Goal: Information Seeking & Learning: Learn about a topic

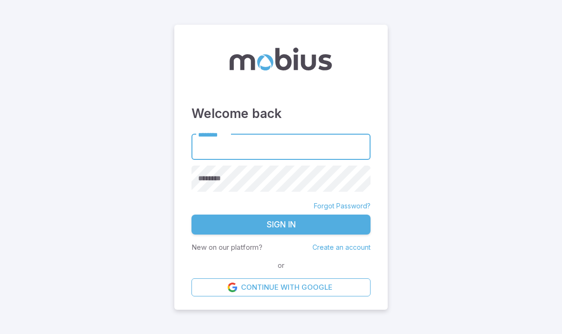
click at [317, 297] on link "Continue with Google" at bounding box center [280, 288] width 179 height 18
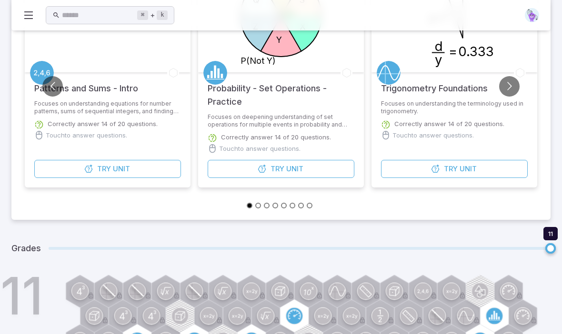
scroll to position [184, 0]
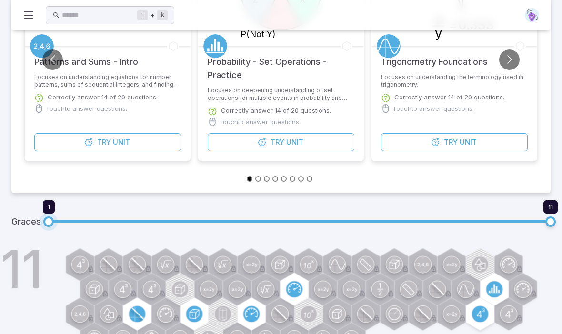
type input "*"
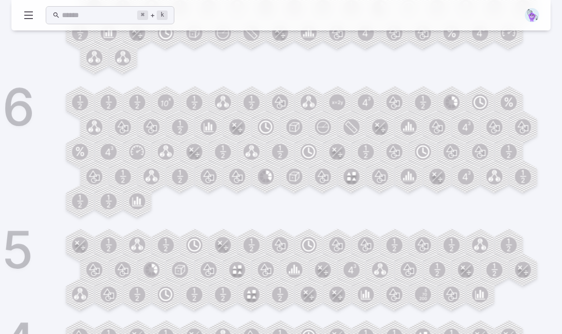
scroll to position [1334, 0]
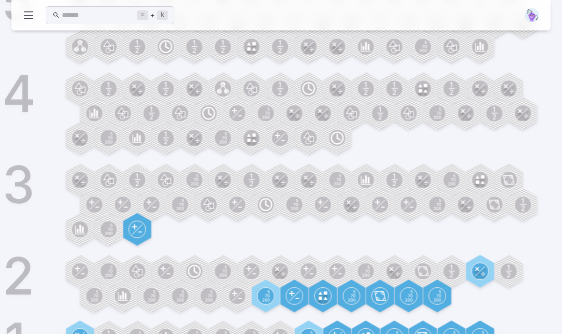
click at [314, 334] on circle at bounding box center [308, 337] width 16 height 16
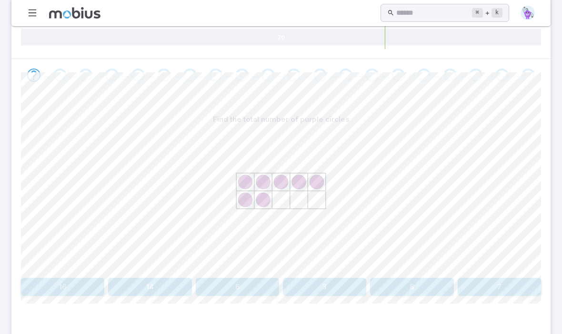
scroll to position [160, 0]
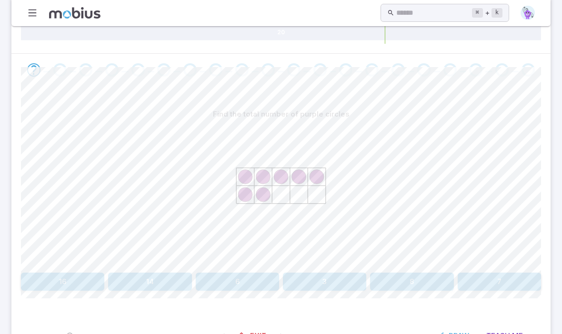
click at [490, 279] on button "7" at bounding box center [499, 282] width 83 height 18
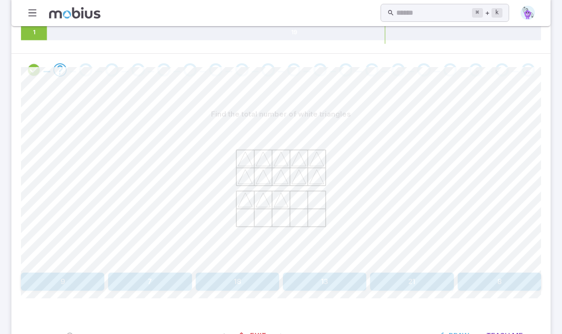
click at [319, 287] on button "13" at bounding box center [324, 282] width 83 height 18
click at [75, 286] on button "5" at bounding box center [62, 282] width 83 height 18
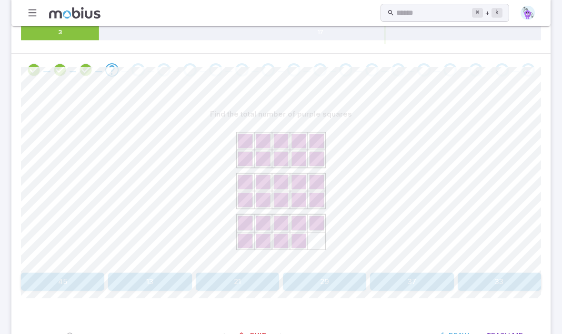
click at [334, 279] on button "29" at bounding box center [324, 282] width 83 height 18
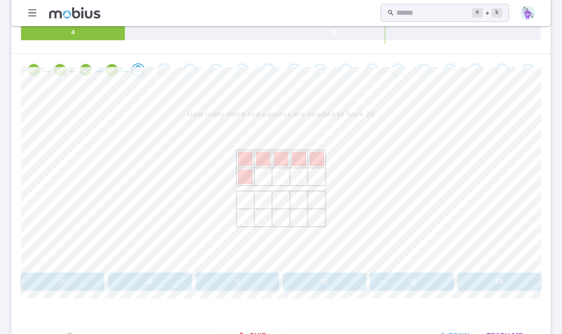
click at [486, 282] on button "14" at bounding box center [499, 282] width 83 height 18
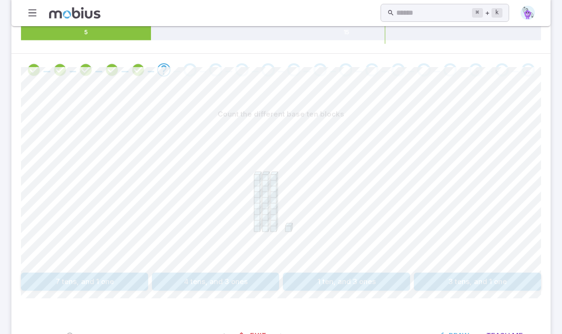
click at [463, 285] on button "3 tens, and 1 one" at bounding box center [477, 282] width 127 height 18
click at [452, 285] on button "23" at bounding box center [477, 282] width 127 height 18
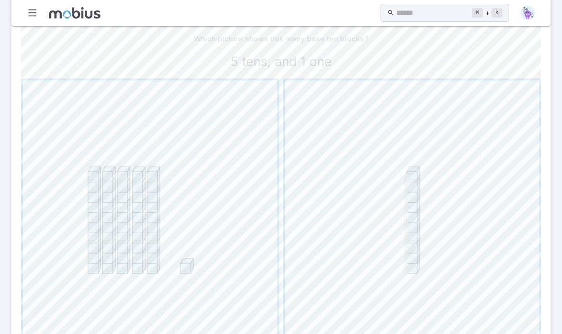
scroll to position [237, 0]
click at [210, 267] on span "button" at bounding box center [150, 205] width 254 height 254
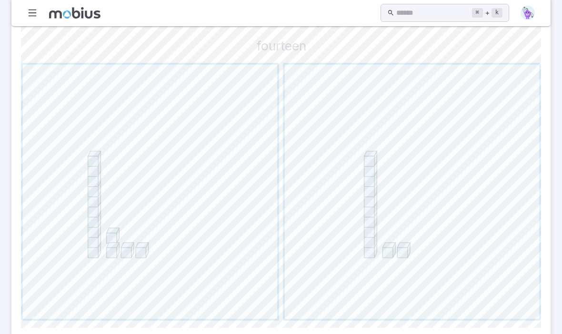
scroll to position [280, 0]
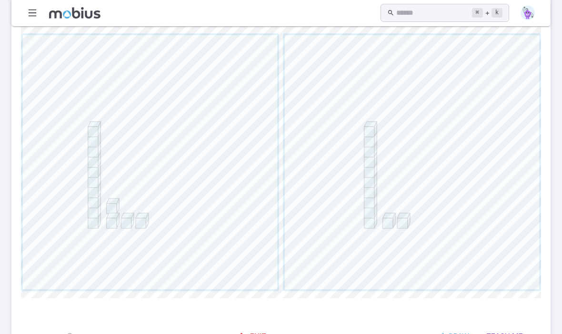
click at [219, 243] on span "button" at bounding box center [150, 162] width 254 height 254
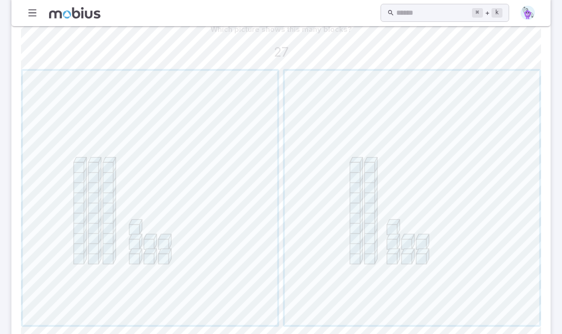
scroll to position [244, 0]
click at [343, 286] on span "button" at bounding box center [412, 198] width 254 height 254
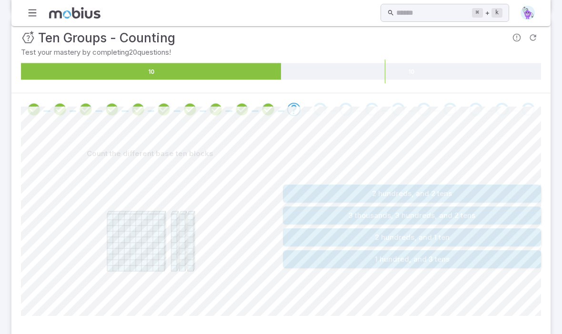
scroll to position [120, 0]
click at [374, 261] on button "1 hundred, and 3 tens" at bounding box center [412, 259] width 258 height 18
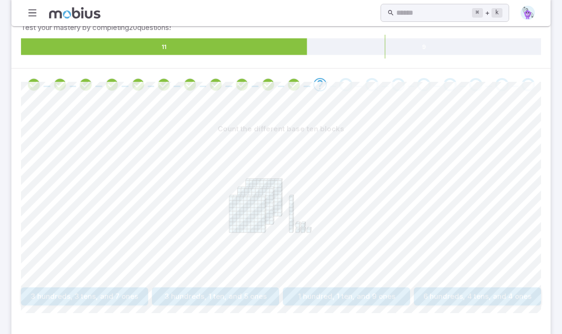
scroll to position [160, 0]
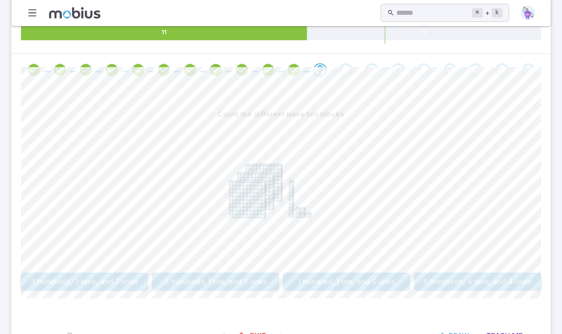
click at [254, 286] on button "3 hundreds, 1 ten, and 5 ones" at bounding box center [215, 282] width 127 height 18
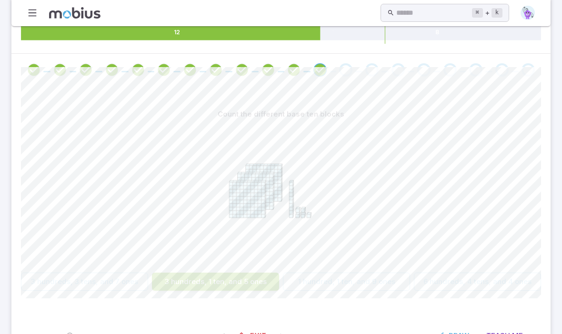
scroll to position [138, 0]
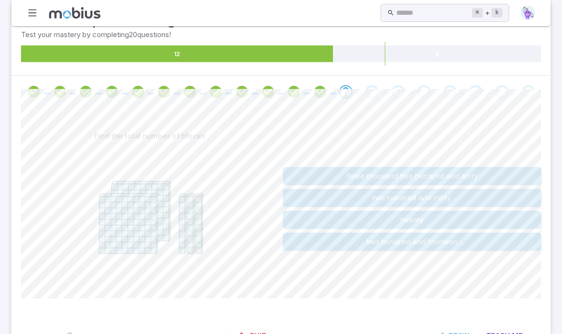
click at [400, 199] on button "two hundred and thirty" at bounding box center [412, 198] width 258 height 18
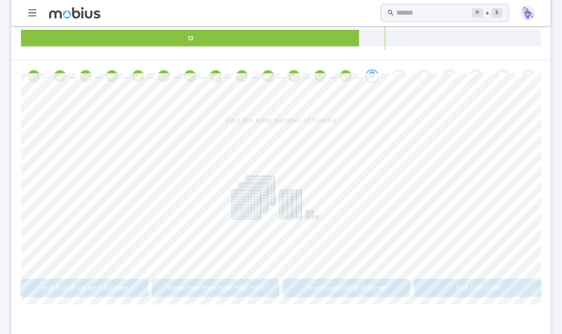
scroll to position [160, 0]
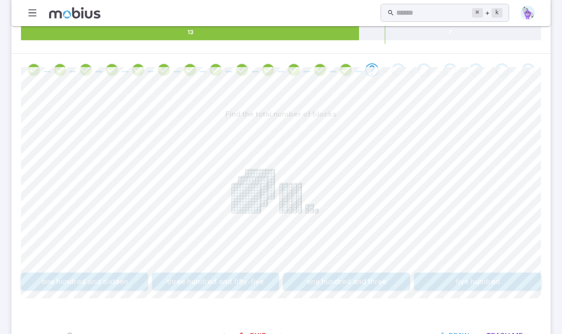
click at [256, 287] on button "three hundred and fifty-five" at bounding box center [215, 282] width 127 height 18
click at [109, 277] on button "158" at bounding box center [84, 282] width 127 height 18
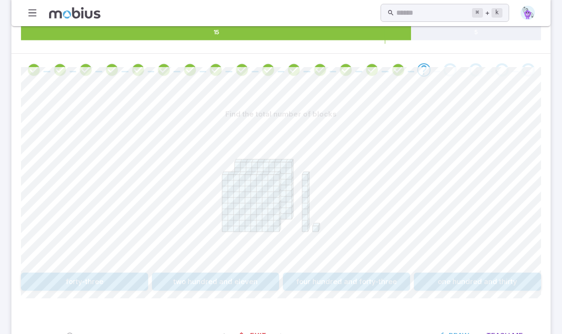
click at [251, 284] on button "two hundred and eleven" at bounding box center [215, 282] width 127 height 18
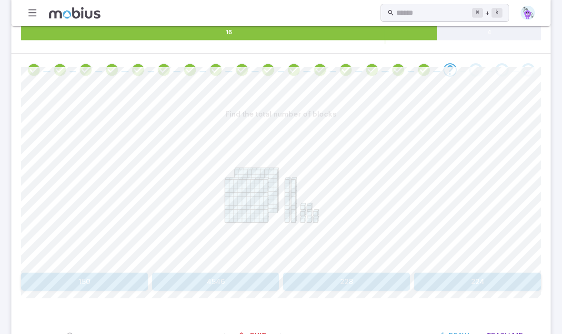
click at [399, 278] on button "228" at bounding box center [346, 282] width 127 height 18
click at [464, 262] on div at bounding box center [281, 196] width 520 height 146
click at [478, 281] on button "251" at bounding box center [477, 282] width 127 height 18
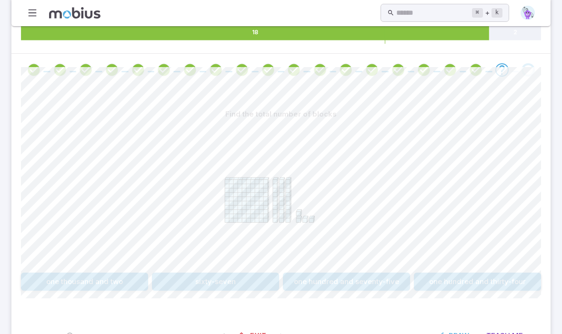
click at [456, 283] on button "one hundred and thirty-four" at bounding box center [477, 282] width 127 height 18
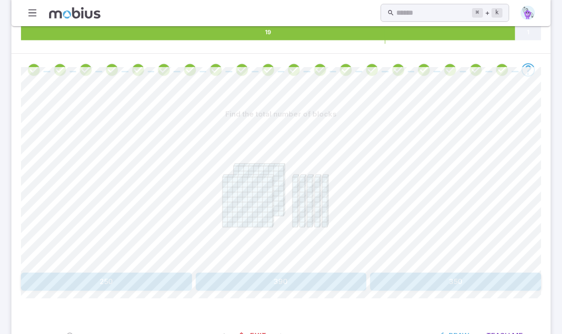
click at [156, 284] on button "250" at bounding box center [106, 282] width 171 height 18
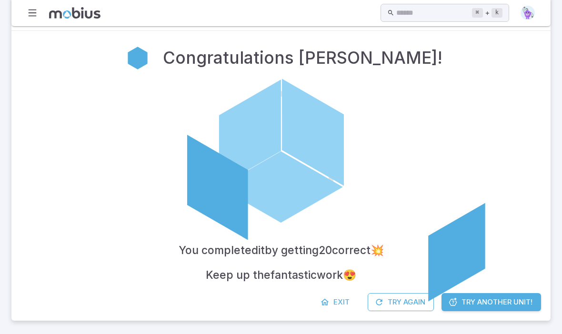
scroll to position [148, 0]
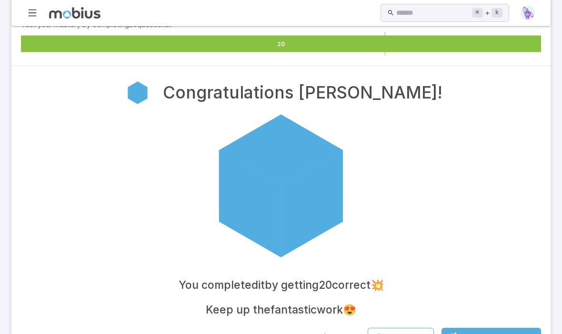
click at [339, 334] on span "Exit" at bounding box center [341, 337] width 16 height 10
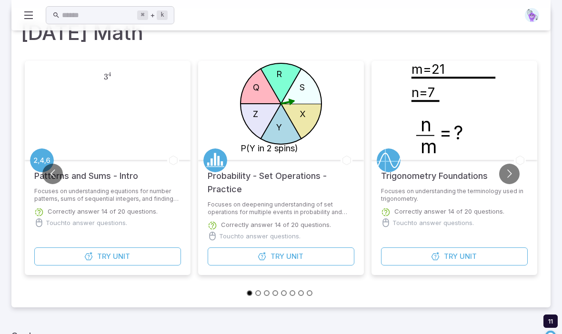
scroll to position [184, 0]
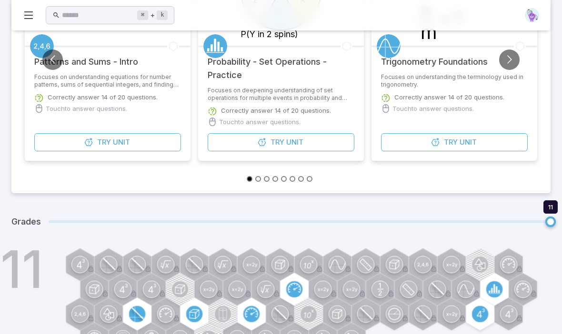
click at [49, 220] on span at bounding box center [300, 221] width 502 height 3
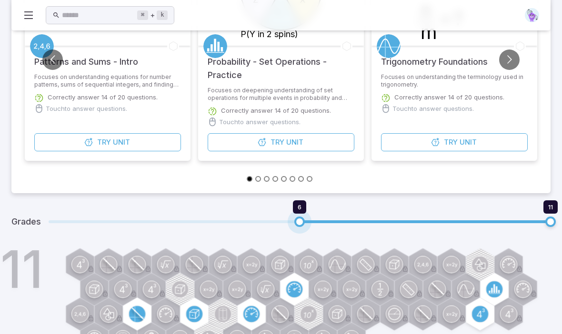
type input "*"
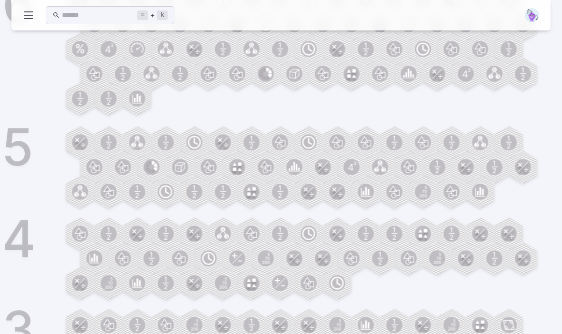
scroll to position [1334, 0]
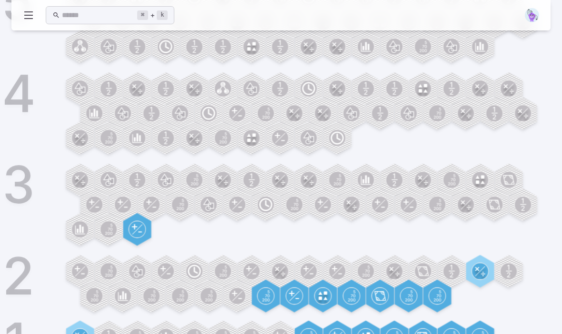
click at [281, 334] on circle at bounding box center [280, 337] width 16 height 16
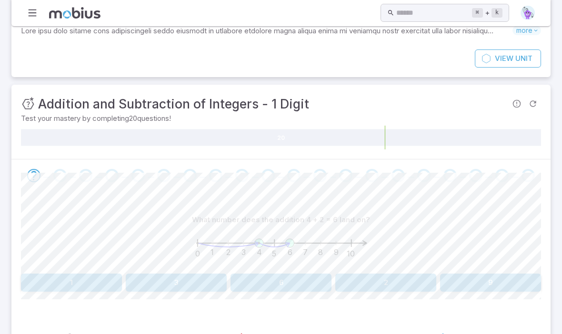
scroll to position [55, 0]
click at [293, 283] on button "6" at bounding box center [280, 282] width 101 height 18
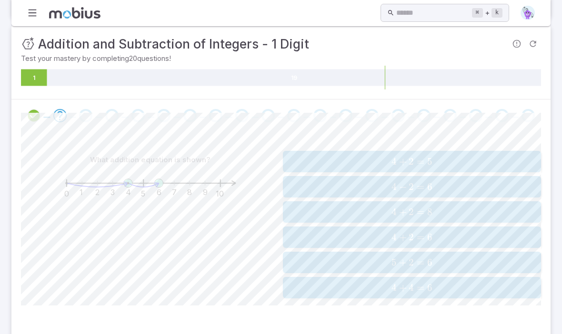
scroll to position [116, 0]
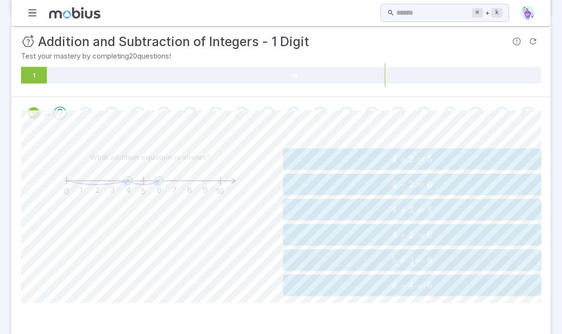
click at [458, 236] on span "4 + 2 = 6" at bounding box center [412, 235] width 252 height 12
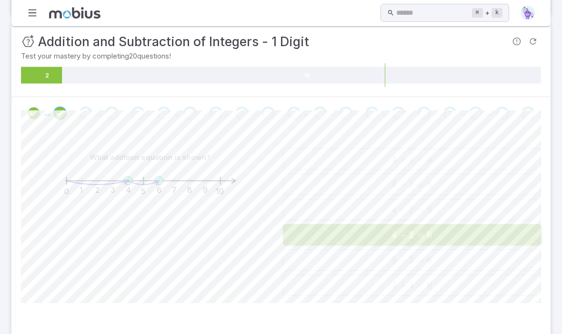
scroll to position [40, 0]
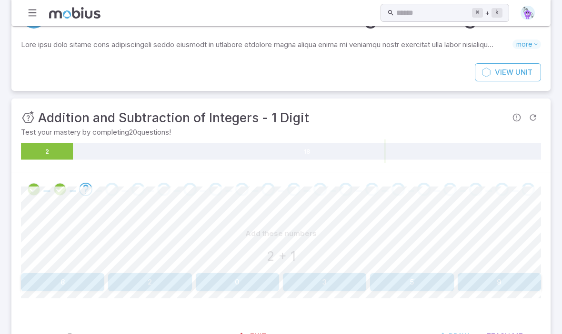
click at [333, 286] on button "3" at bounding box center [324, 282] width 83 height 18
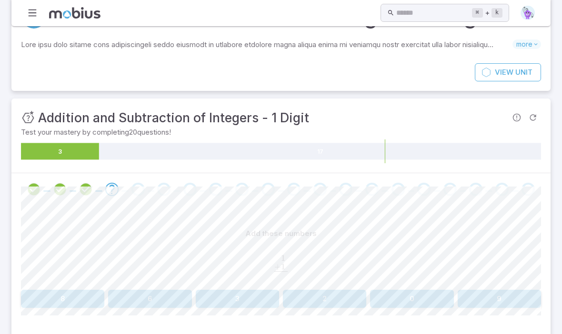
scroll to position [57, 0]
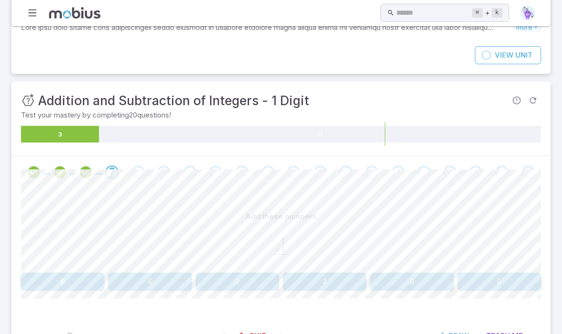
click at [340, 280] on button "2" at bounding box center [324, 282] width 83 height 18
click at [396, 282] on button "3" at bounding box center [411, 282] width 83 height 18
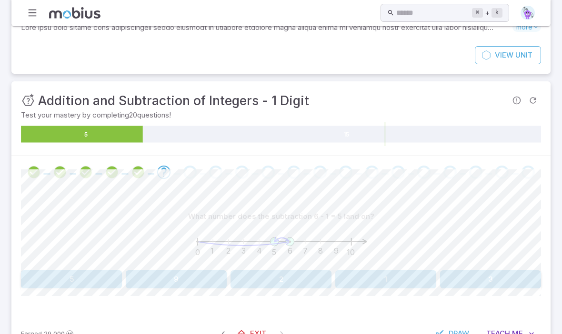
scroll to position [55, 0]
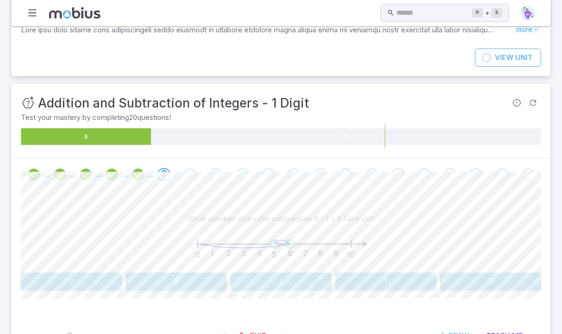
click at [84, 278] on button "5" at bounding box center [71, 282] width 101 height 18
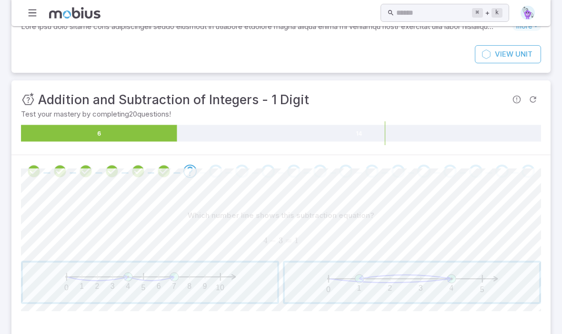
scroll to position [71, 0]
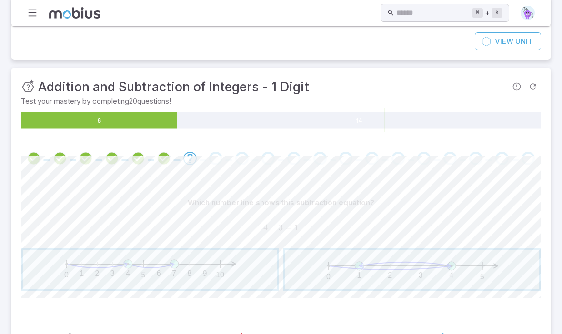
click at [386, 277] on span "button" at bounding box center [412, 270] width 254 height 40
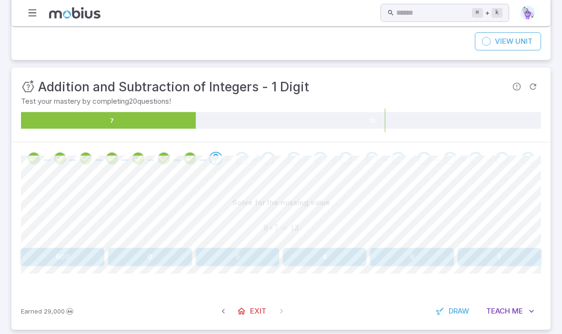
scroll to position [46, 0]
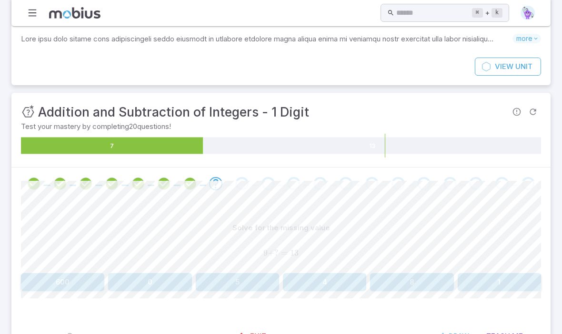
click at [236, 285] on button "5" at bounding box center [237, 282] width 83 height 18
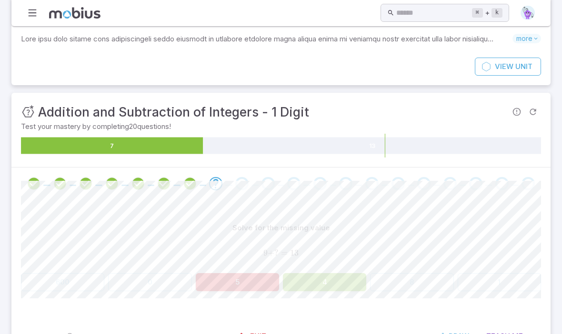
click at [317, 289] on button "4" at bounding box center [324, 282] width 83 height 18
click at [320, 292] on div "Solve for the missing value 9 + ? = 13 9 + ? = 13 9 + ? = 13 600 0 5 4 8 1 Canv…" at bounding box center [281, 259] width 520 height 118
click at [311, 303] on div "Solve for the missing value 9 + ? = 13 9 + ? = 13 9 + ? = 13 600 0 5 4 8 1 Canv…" at bounding box center [281, 259] width 520 height 118
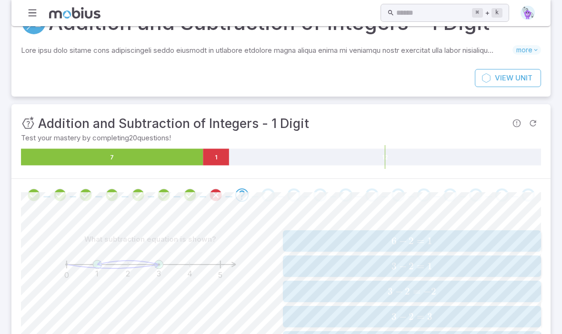
scroll to position [0, 0]
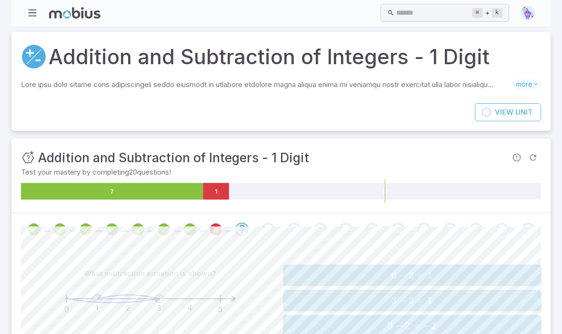
click at [35, 60] on circle at bounding box center [34, 57] width 24 height 24
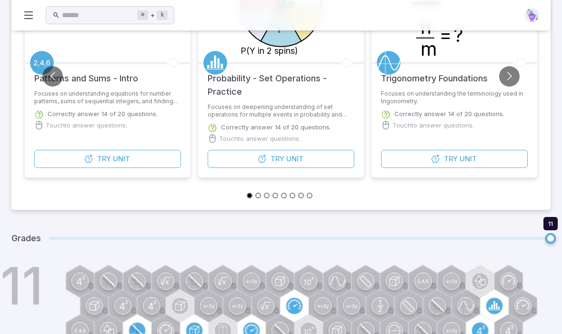
scroll to position [184, 0]
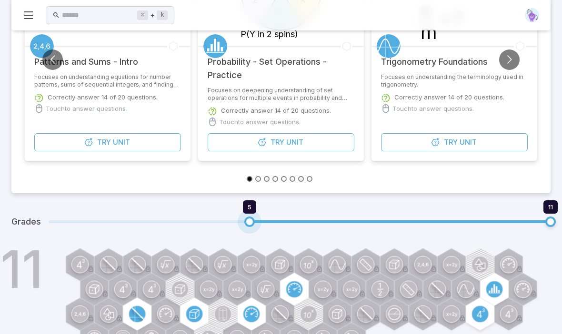
type input "*"
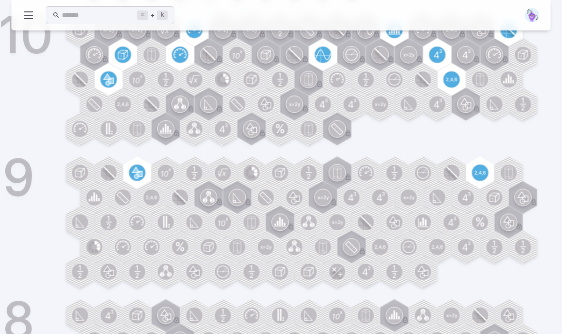
scroll to position [1334, 0]
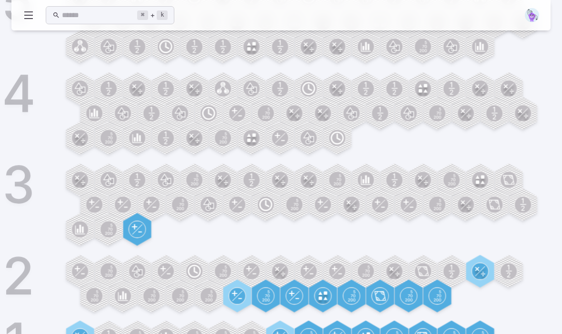
click at [288, 334] on circle at bounding box center [280, 337] width 16 height 16
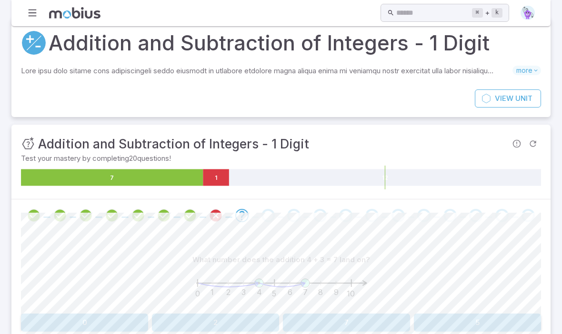
scroll to position [18, 0]
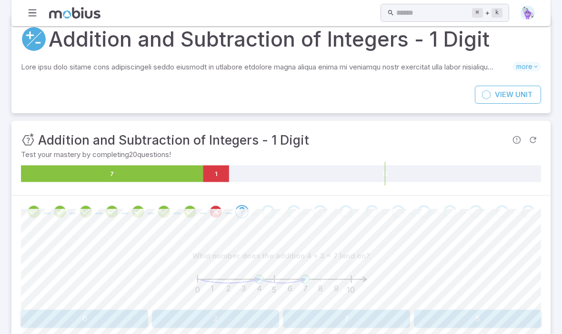
click at [533, 139] on icon "Refresh Question" at bounding box center [533, 140] width 10 height 10
click at [522, 92] on span "Unit" at bounding box center [523, 95] width 17 height 10
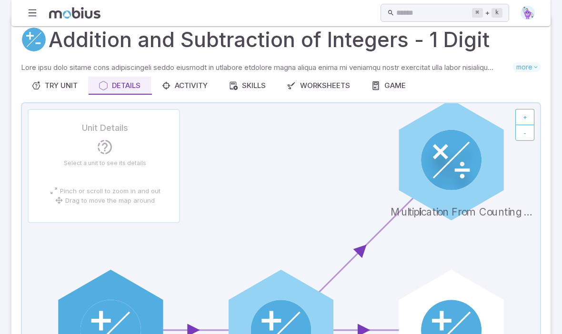
scroll to position [0, 0]
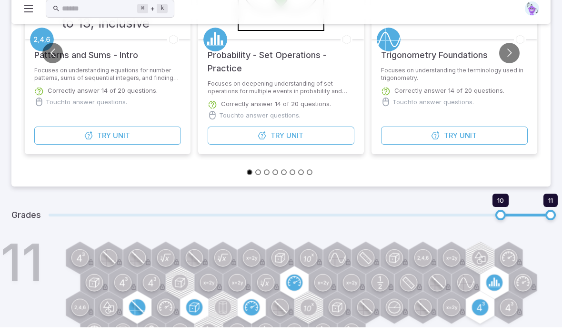
scroll to position [187, 0]
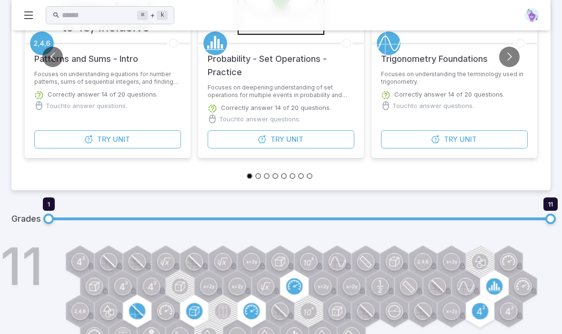
type input "*"
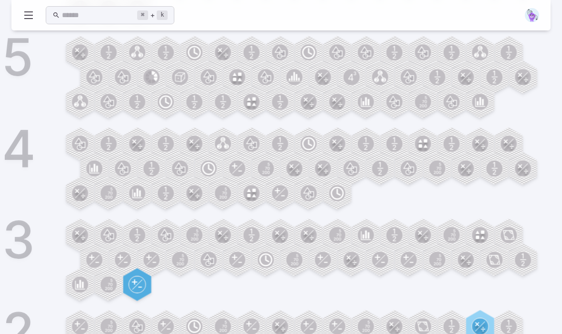
scroll to position [1334, 0]
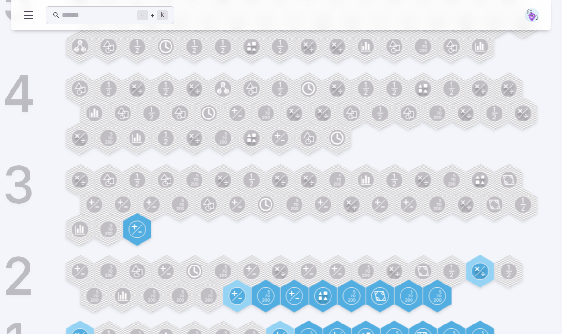
click at [277, 334] on circle at bounding box center [280, 337] width 16 height 16
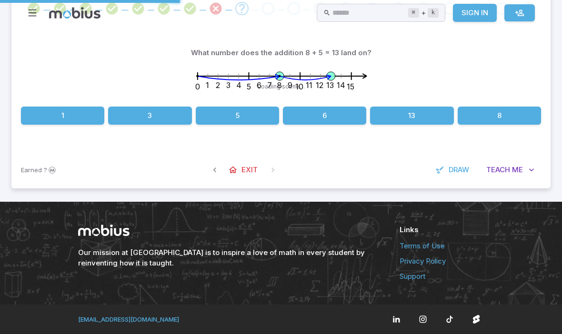
scroll to position [0, 0]
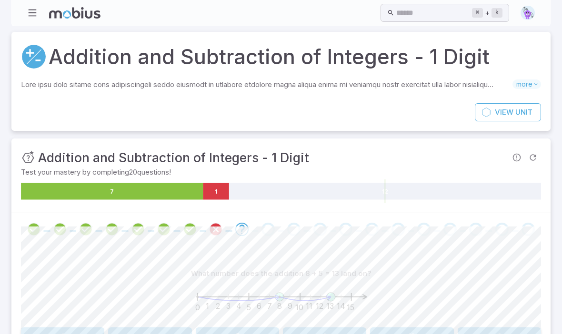
click at [214, 229] on icon "Review your answer" at bounding box center [216, 229] width 14 height 14
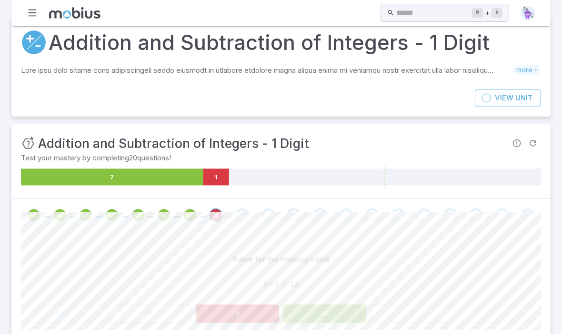
scroll to position [46, 0]
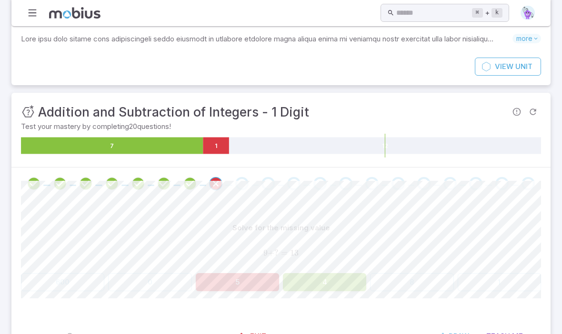
click at [535, 110] on icon "Refresh Question" at bounding box center [533, 112] width 10 height 10
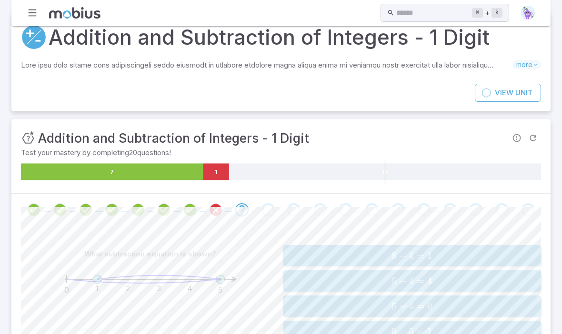
scroll to position [22, 0]
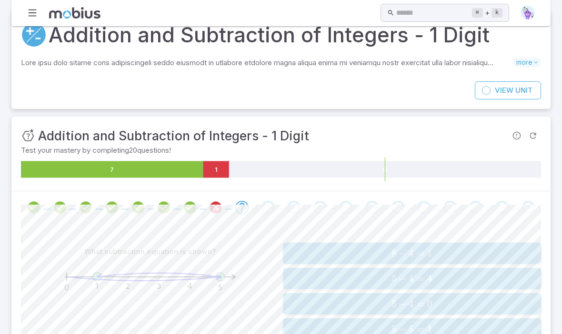
click at [528, 62] on span "more" at bounding box center [526, 63] width 29 height 10
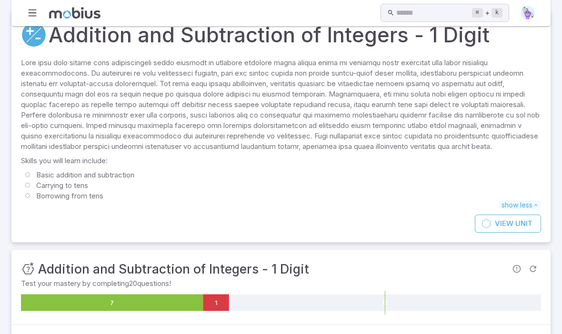
click at [524, 210] on span "show less" at bounding box center [519, 205] width 43 height 10
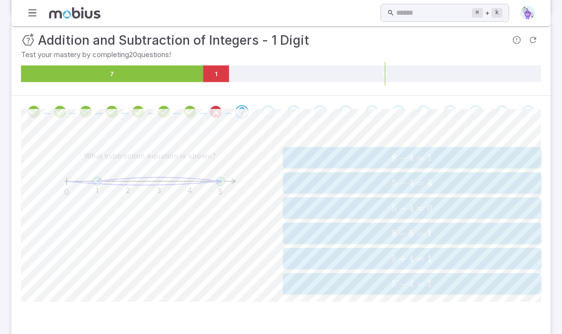
scroll to position [0, 0]
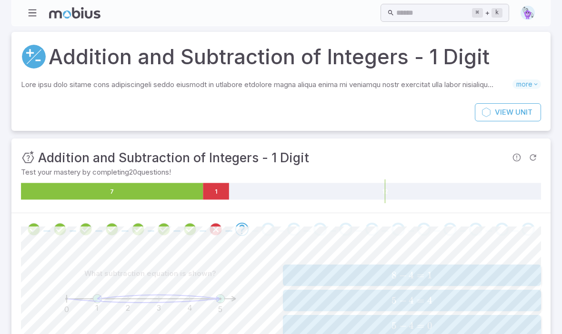
click at [35, 10] on icon "button" at bounding box center [32, 13] width 10 height 10
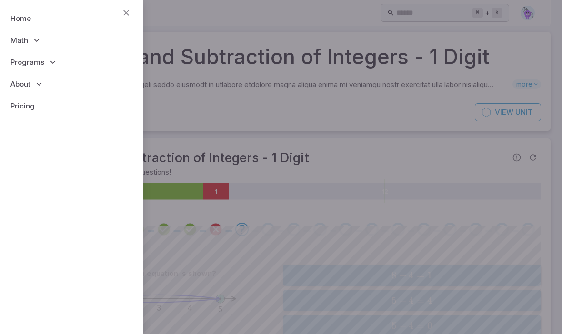
click at [17, 13] on link "Home" at bounding box center [72, 19] width 128 height 22
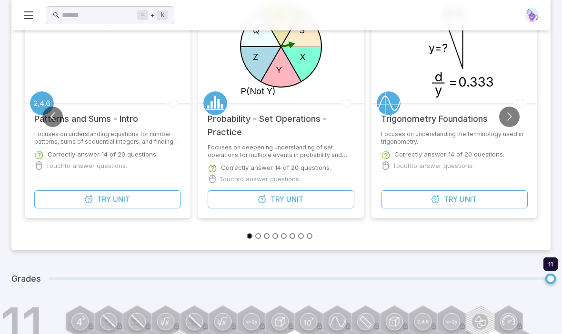
scroll to position [184, 0]
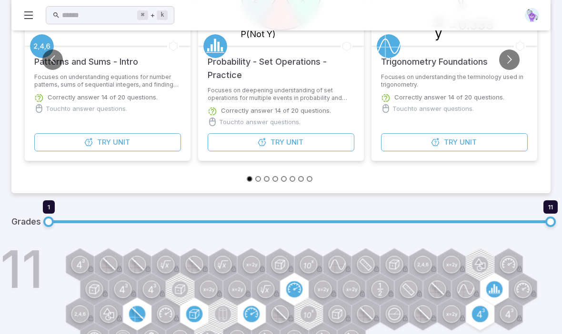
type input "*"
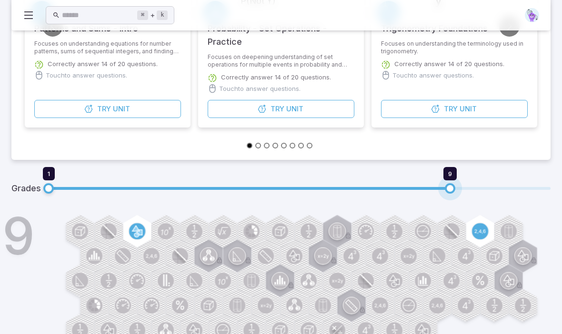
type input "**"
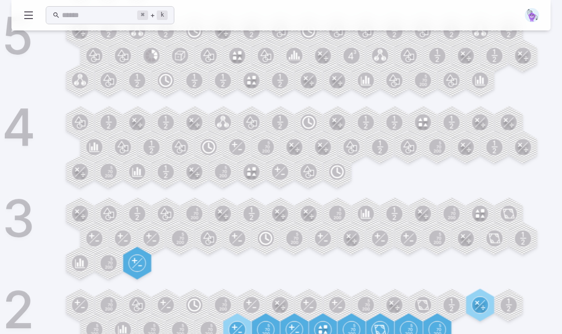
scroll to position [1334, 0]
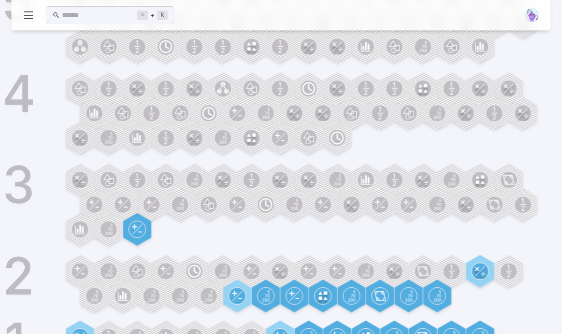
click at [253, 334] on circle at bounding box center [251, 337] width 16 height 16
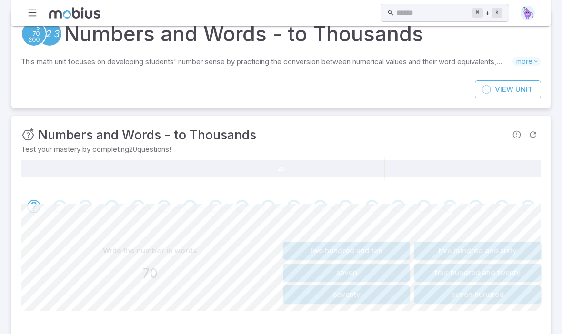
scroll to position [19, 0]
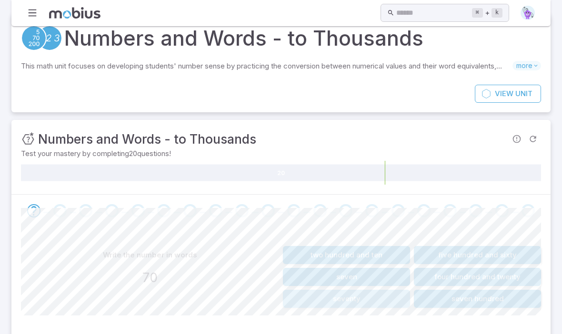
click at [379, 299] on button "seventy" at bounding box center [346, 299] width 127 height 18
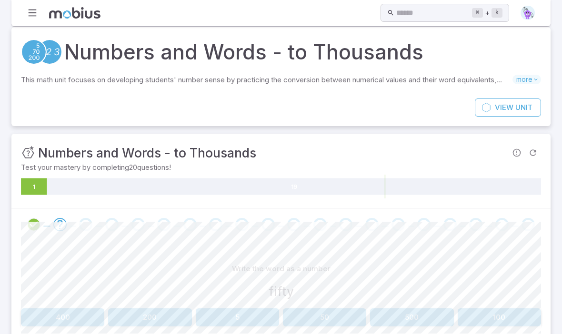
scroll to position [0, 0]
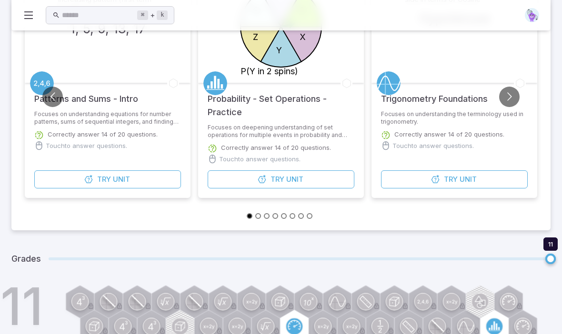
scroll to position [184, 0]
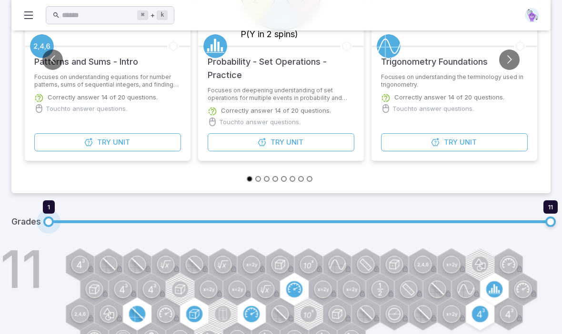
type input "*"
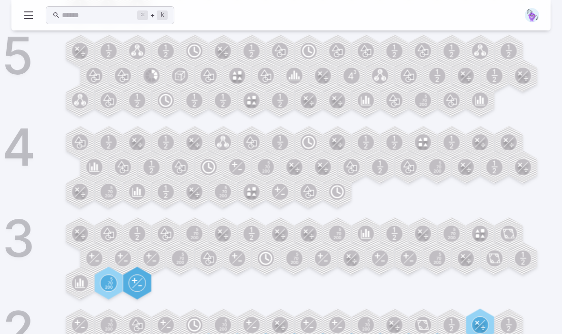
scroll to position [1334, 0]
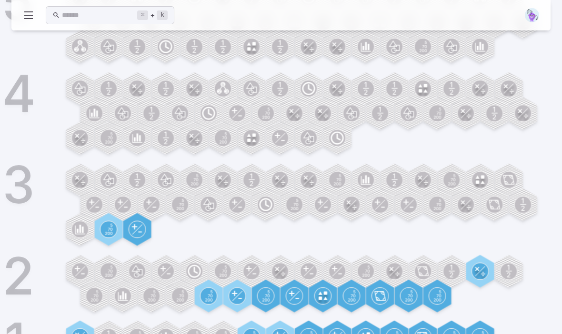
click at [225, 334] on circle at bounding box center [223, 337] width 16 height 16
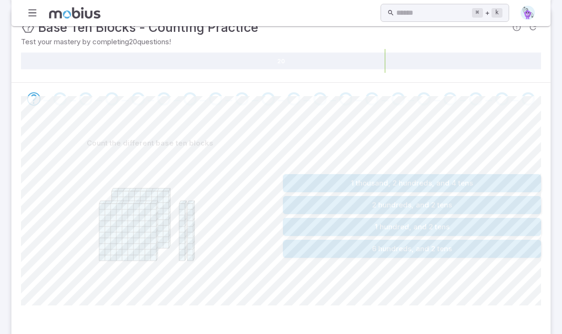
scroll to position [138, 0]
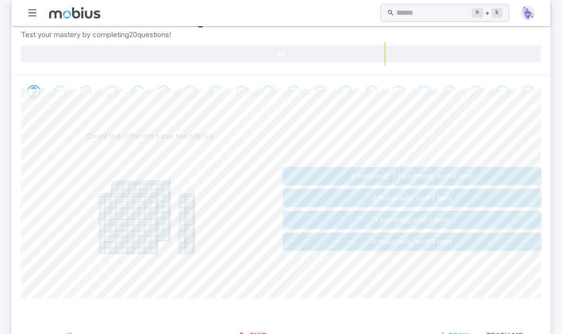
click at [466, 195] on button "2 hundreds, and 2 tens" at bounding box center [412, 198] width 258 height 18
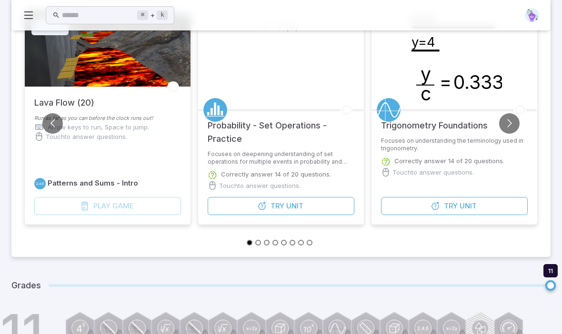
scroll to position [184, 0]
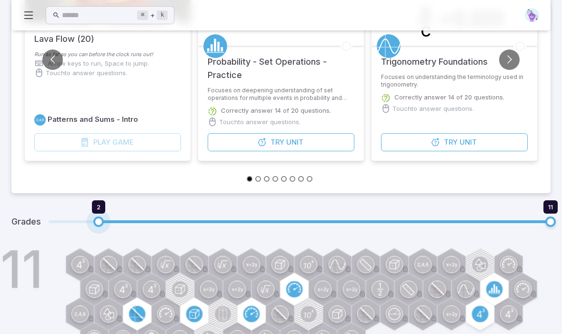
type input "*"
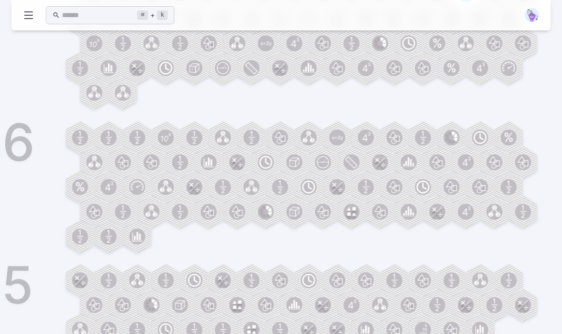
scroll to position [1334, 0]
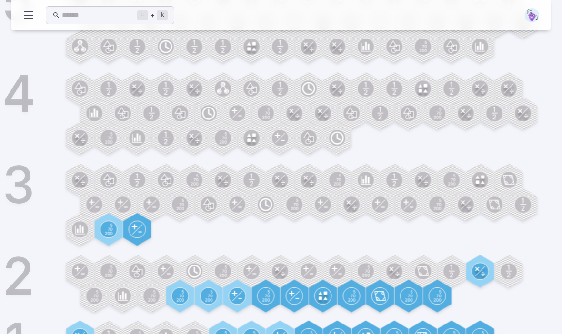
click at [196, 334] on circle at bounding box center [194, 337] width 16 height 16
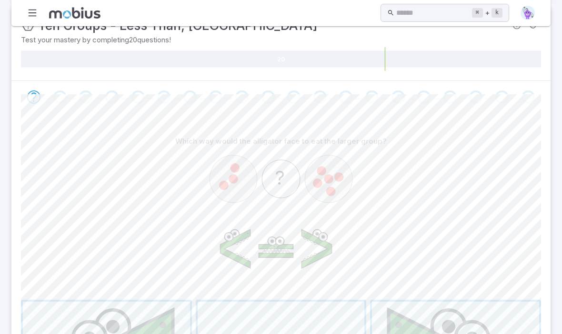
scroll to position [132, 0]
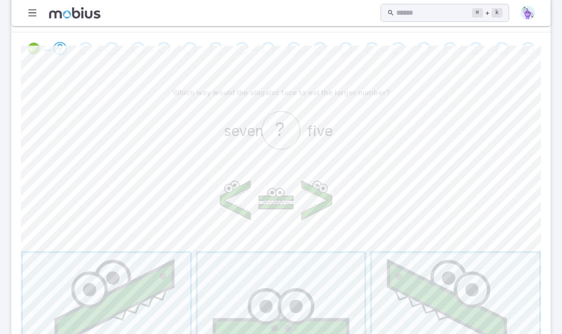
scroll to position [181, 0]
click at [440, 301] on span "button" at bounding box center [455, 336] width 167 height 167
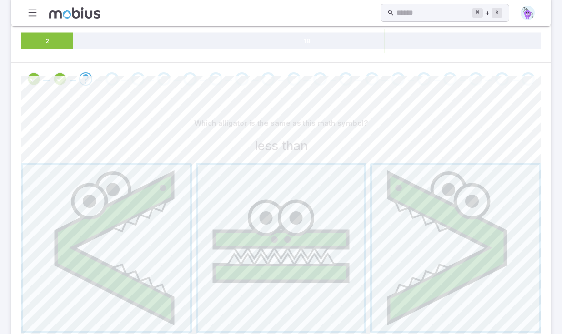
scroll to position [152, 0]
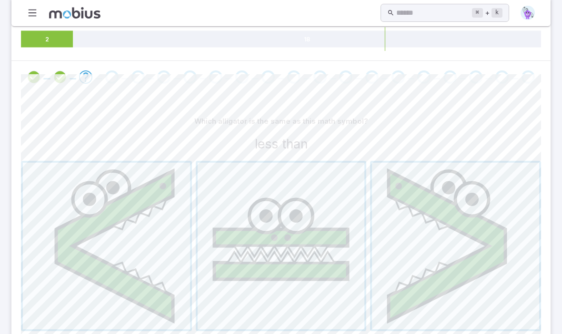
click at [451, 238] on span "button" at bounding box center [455, 246] width 167 height 167
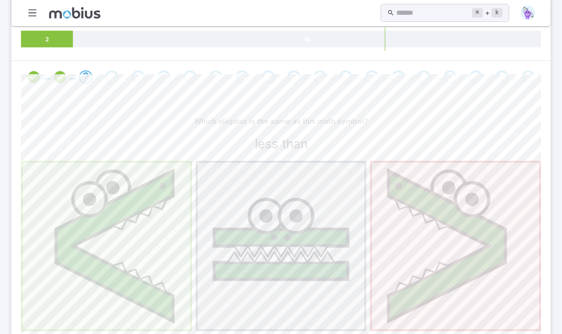
click at [158, 305] on span "button" at bounding box center [106, 246] width 167 height 167
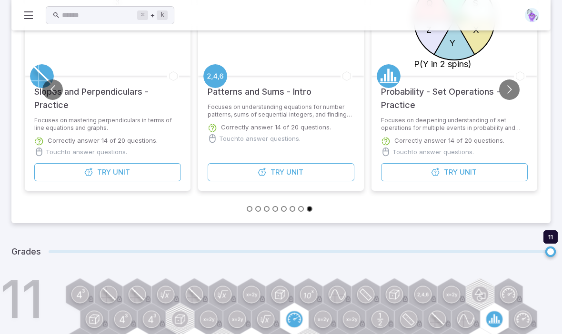
scroll to position [184, 0]
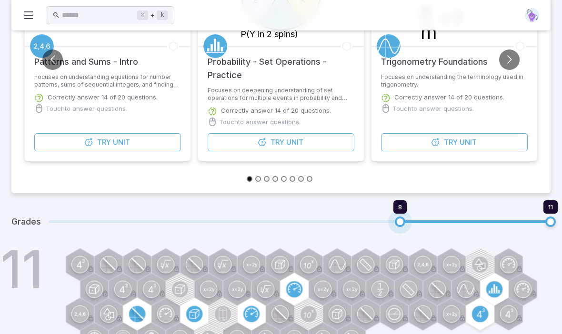
type input "*"
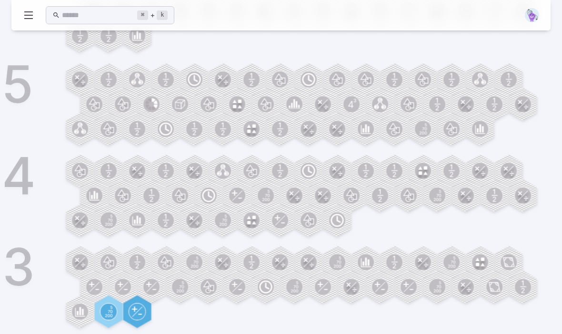
scroll to position [1334, 0]
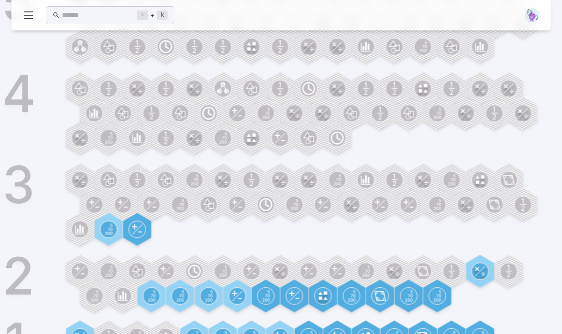
click at [166, 334] on circle at bounding box center [166, 337] width 16 height 16
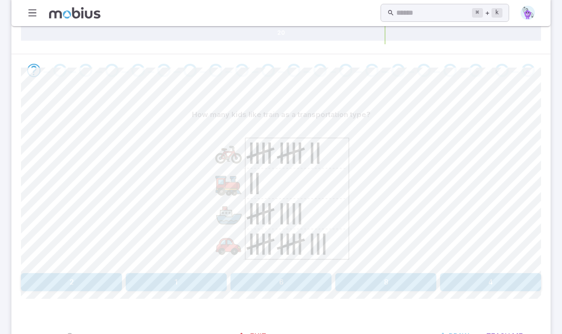
scroll to position [160, 0]
click at [97, 288] on button "2" at bounding box center [71, 282] width 101 height 18
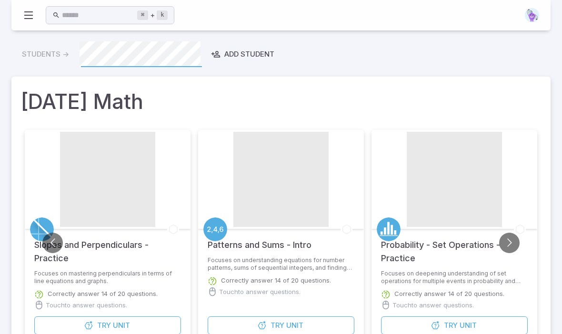
scroll to position [184, 0]
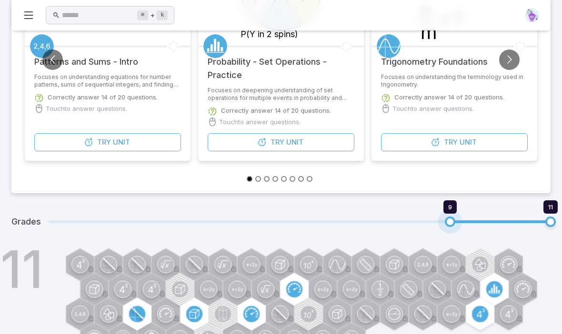
type input "*"
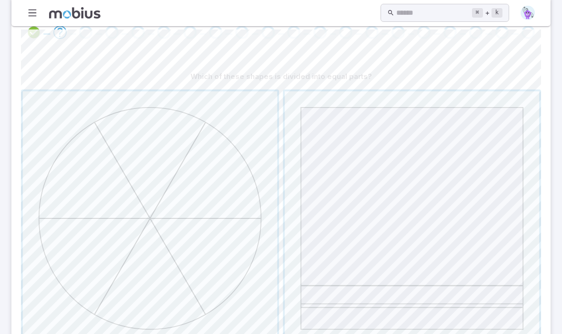
scroll to position [197, 0]
click at [237, 291] on span "button" at bounding box center [150, 218] width 254 height 254
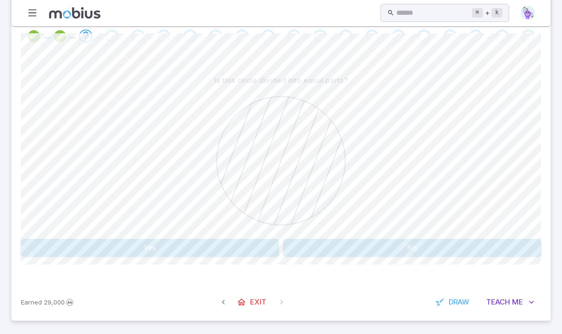
scroll to position [160, 0]
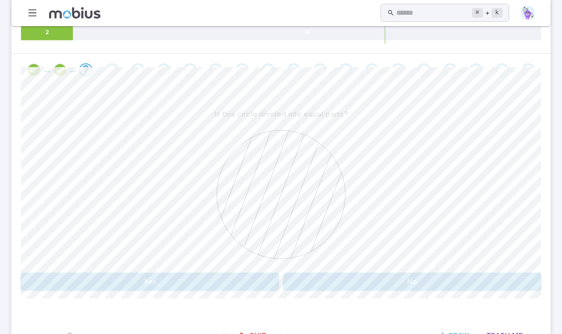
click at [319, 283] on button "No" at bounding box center [412, 282] width 258 height 18
click at [249, 280] on button "Yes" at bounding box center [150, 282] width 258 height 18
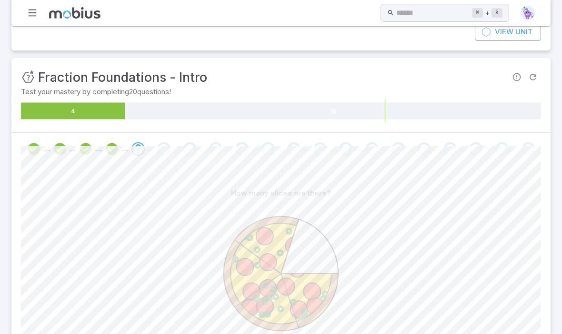
scroll to position [0, 0]
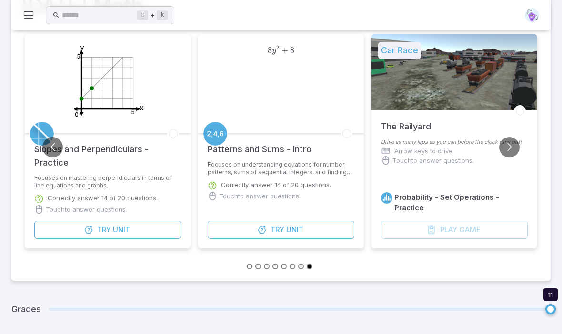
scroll to position [184, 0]
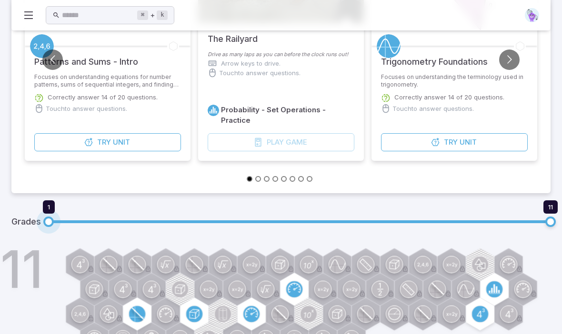
type input "*"
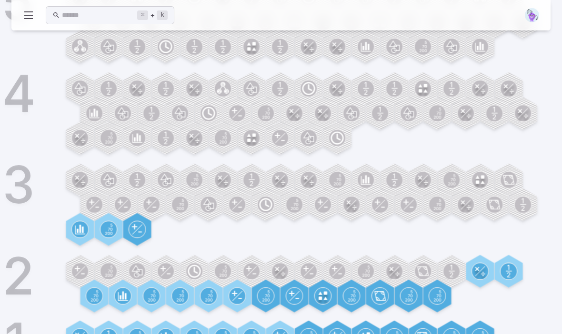
click at [84, 334] on circle at bounding box center [80, 337] width 16 height 16
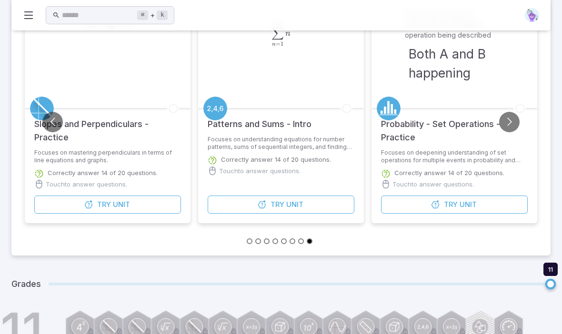
scroll to position [184, 0]
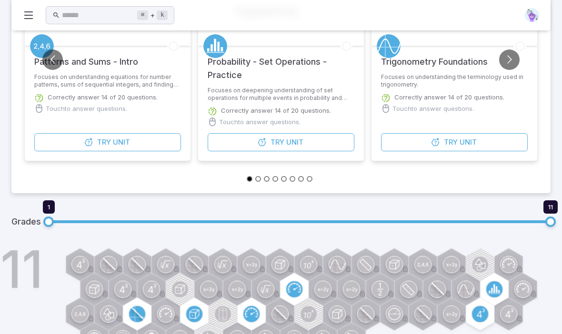
type input "*"
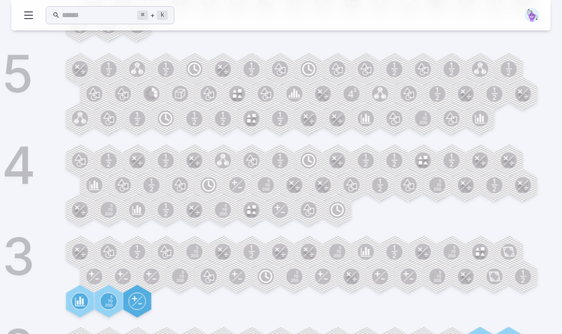
scroll to position [1334, 0]
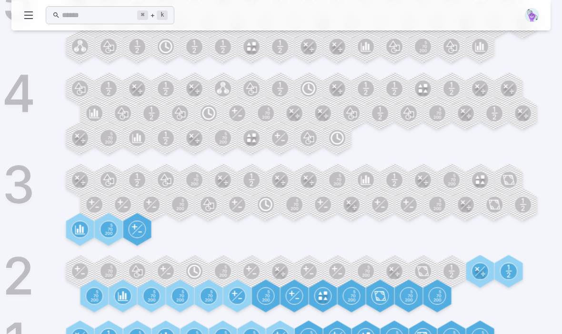
click at [456, 278] on circle at bounding box center [451, 271] width 16 height 16
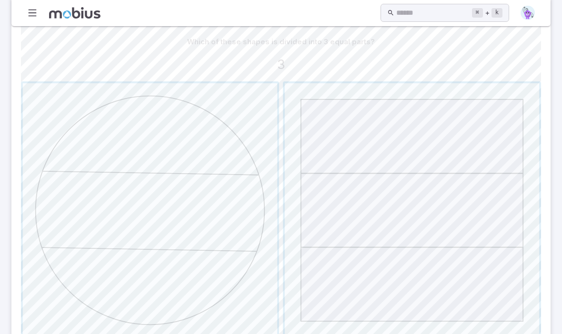
scroll to position [259, 0]
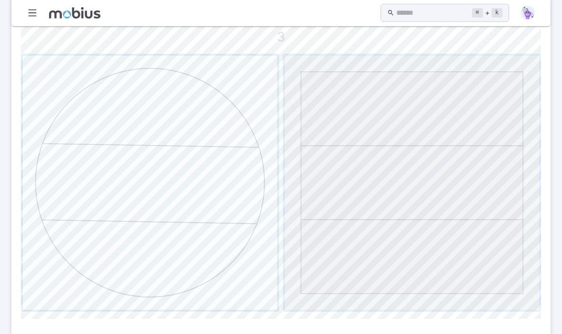
click at [438, 220] on span "button" at bounding box center [412, 183] width 254 height 254
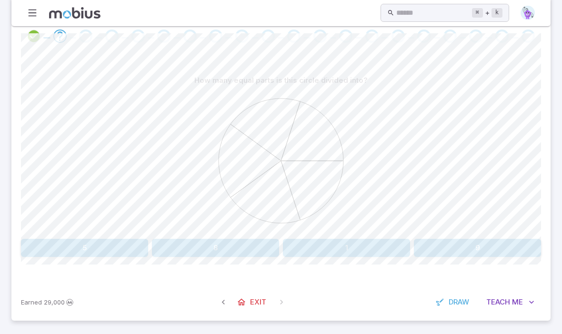
scroll to position [160, 0]
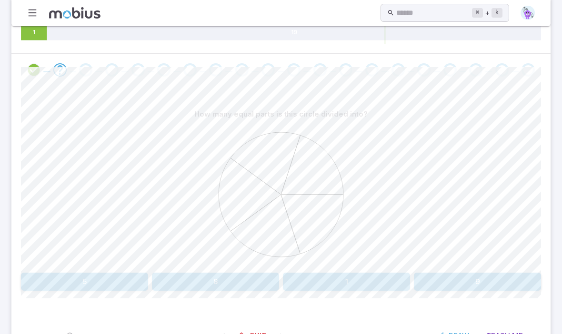
click at [114, 279] on button "5" at bounding box center [84, 282] width 127 height 18
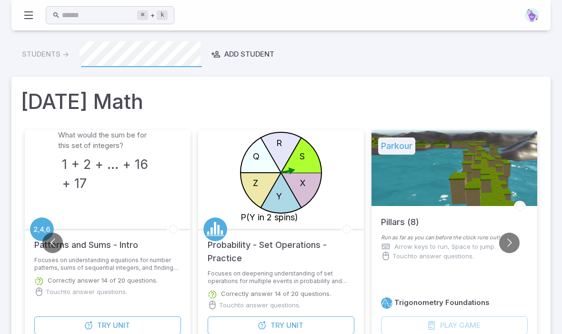
scroll to position [184, 0]
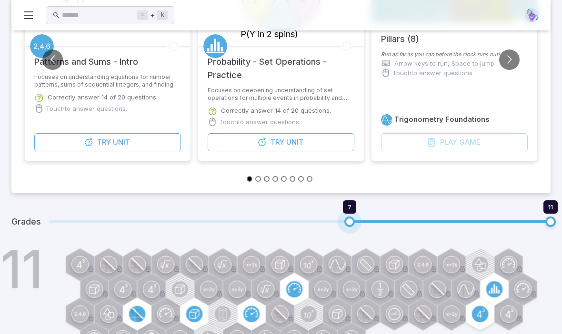
type input "*"
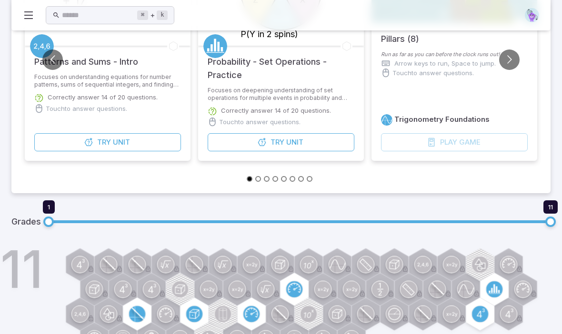
scroll to position [1334, 0]
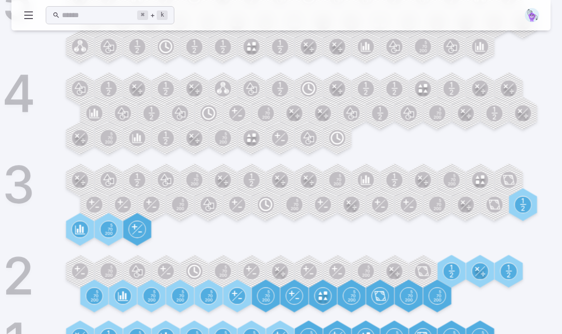
click at [428, 269] on icon at bounding box center [423, 272] width 10 height 10
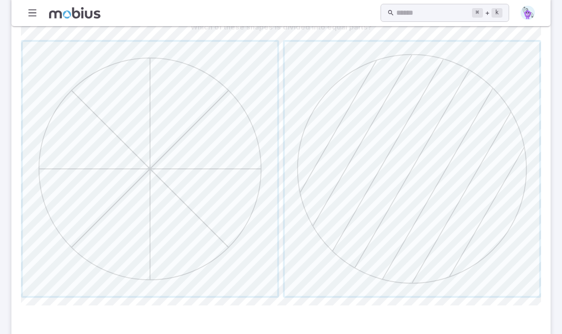
scroll to position [247, 0]
click at [222, 254] on span "button" at bounding box center [150, 169] width 254 height 254
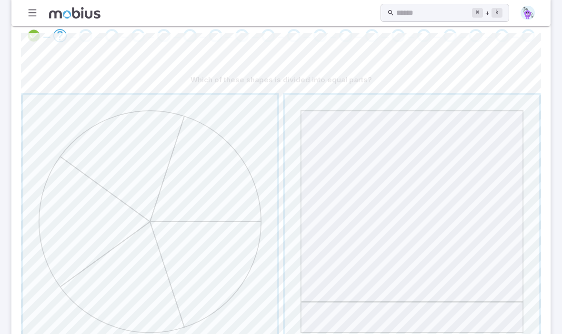
scroll to position [192, 0]
click at [235, 294] on span "button" at bounding box center [150, 224] width 254 height 254
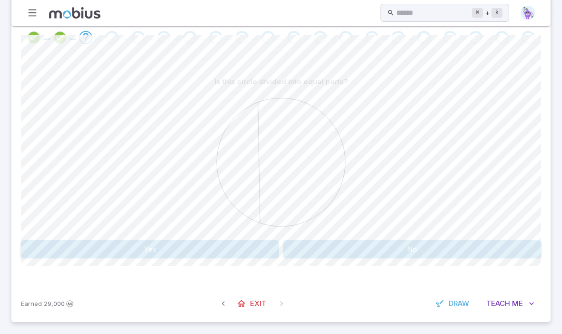
scroll to position [160, 0]
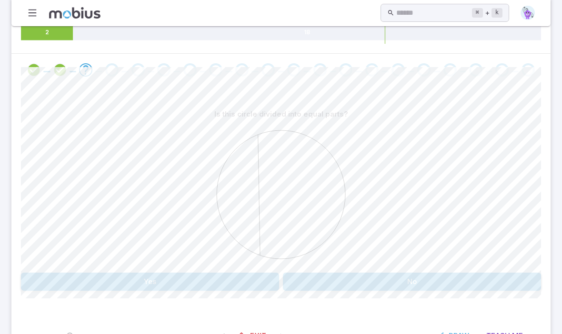
click at [395, 282] on button "No" at bounding box center [412, 282] width 258 height 18
click at [248, 280] on button "3" at bounding box center [215, 282] width 127 height 18
click at [253, 285] on button "Yes" at bounding box center [150, 282] width 258 height 18
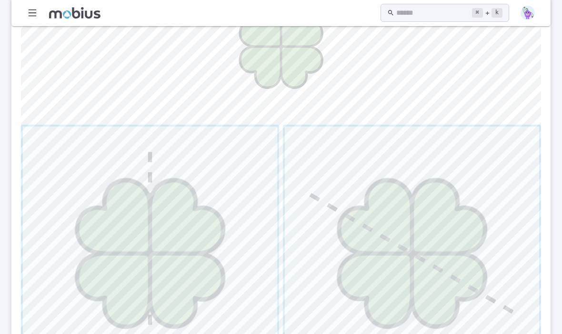
scroll to position [337, 0]
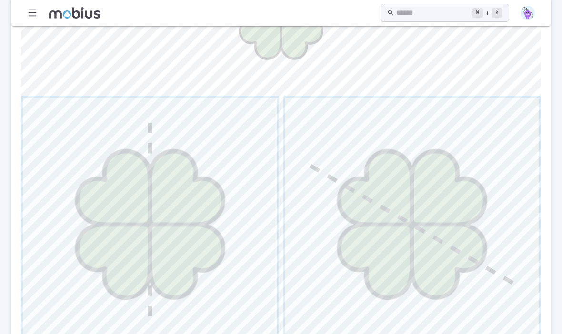
click at [223, 261] on span "button" at bounding box center [150, 225] width 254 height 254
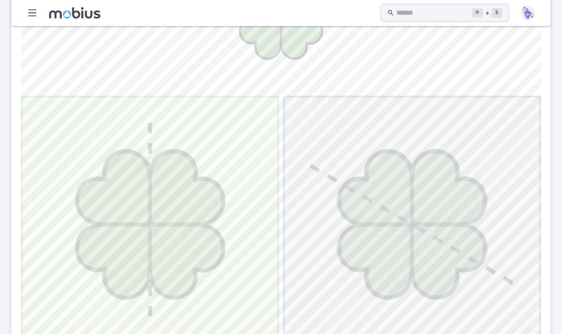
scroll to position [105, 0]
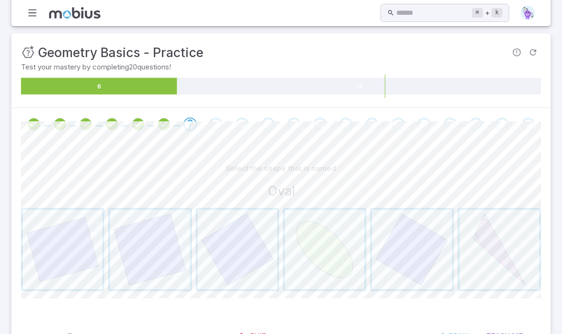
click at [327, 261] on span "button" at bounding box center [325, 250] width 80 height 80
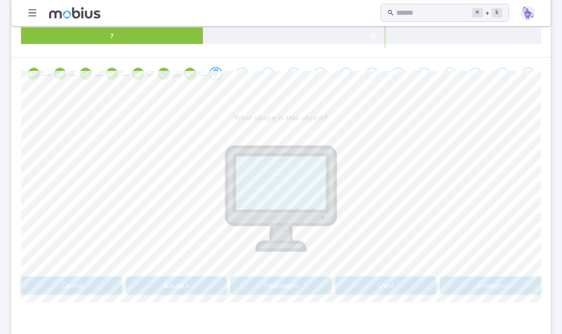
scroll to position [160, 0]
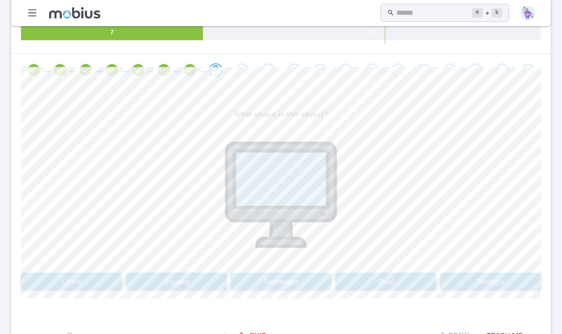
click at [306, 277] on button "Rectangle" at bounding box center [280, 282] width 101 height 18
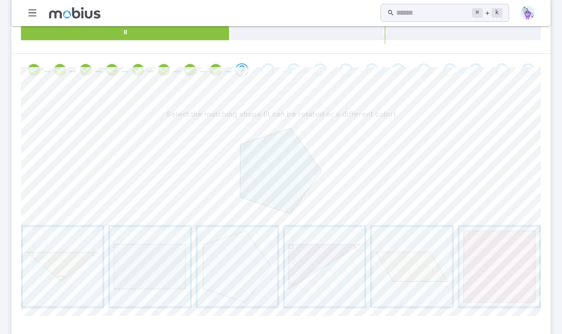
click at [253, 281] on span "button" at bounding box center [238, 267] width 80 height 80
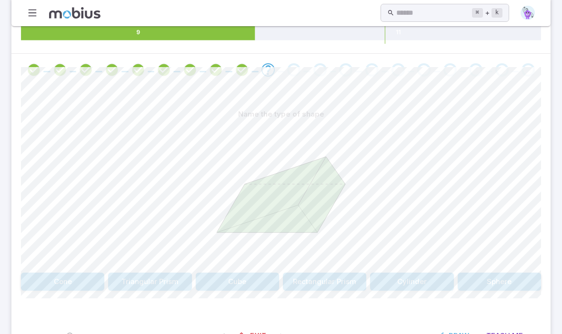
click at [167, 286] on button "Triangular Prism" at bounding box center [149, 282] width 83 height 18
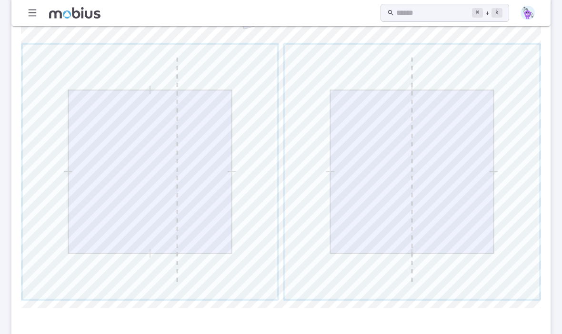
click at [451, 241] on span "button" at bounding box center [412, 172] width 254 height 254
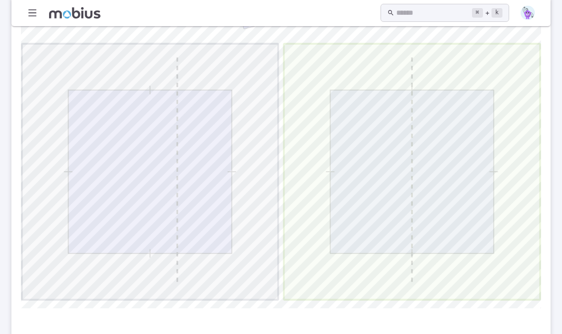
scroll to position [389, 0]
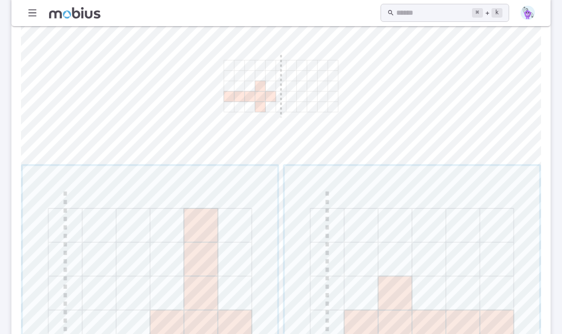
click at [388, 279] on span "button" at bounding box center [412, 294] width 254 height 254
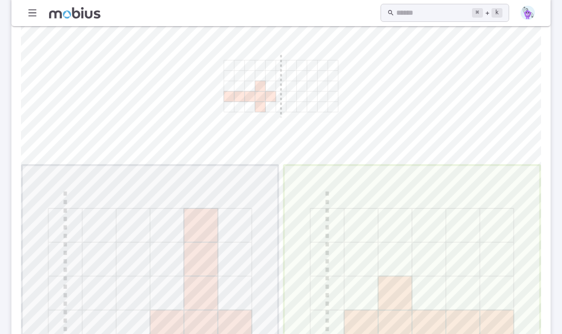
scroll to position [105, 0]
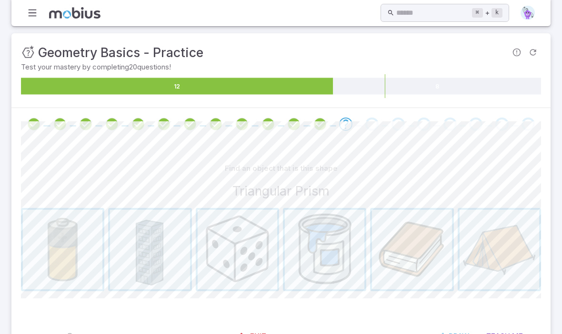
click at [493, 260] on span "button" at bounding box center [499, 250] width 80 height 80
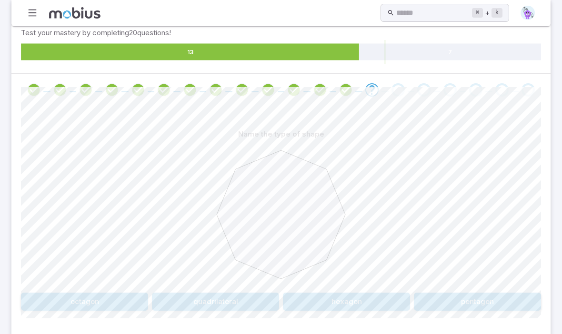
scroll to position [160, 0]
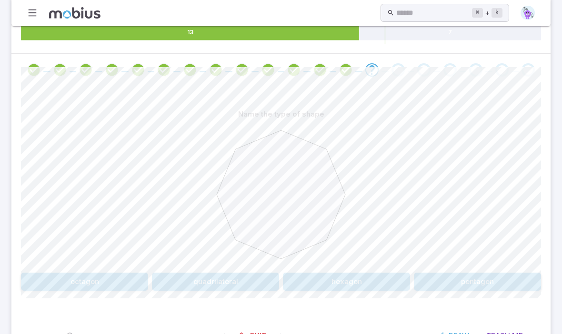
click at [385, 285] on button "hexagon" at bounding box center [346, 282] width 127 height 18
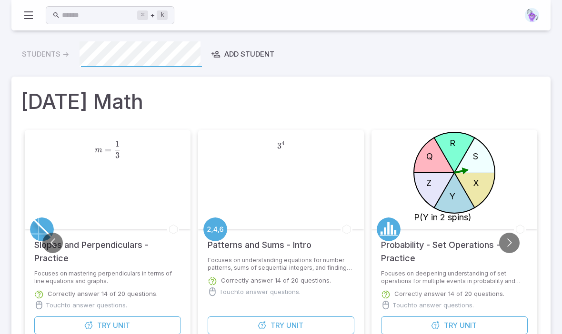
scroll to position [184, 0]
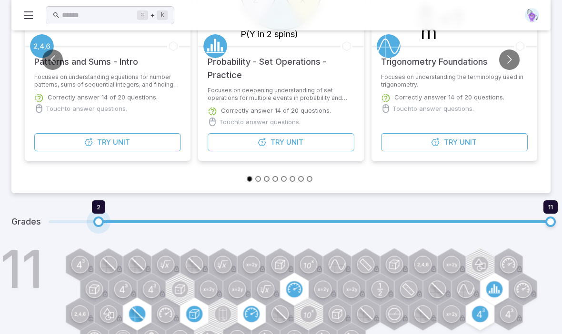
type input "*"
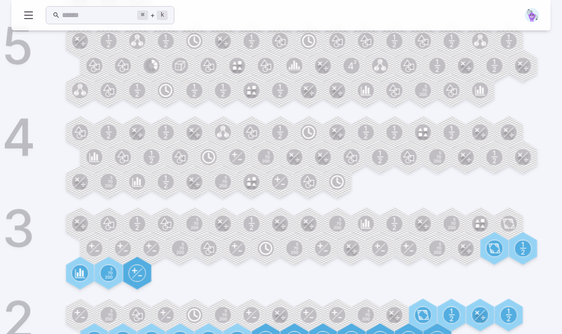
scroll to position [1334, 0]
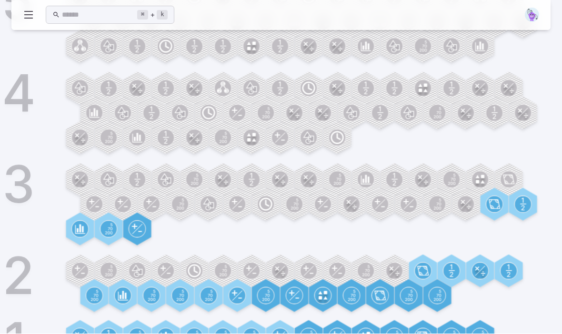
click at [393, 275] on circle at bounding box center [394, 271] width 16 height 16
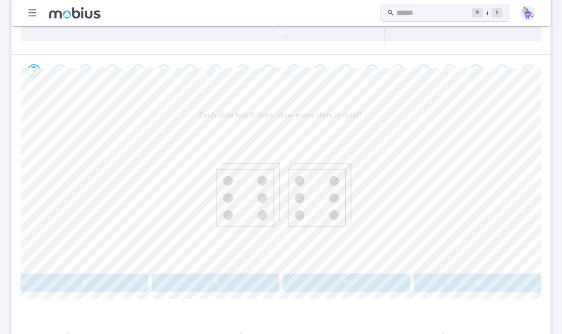
scroll to position [160, 0]
click at [473, 273] on button "12" at bounding box center [477, 282] width 127 height 18
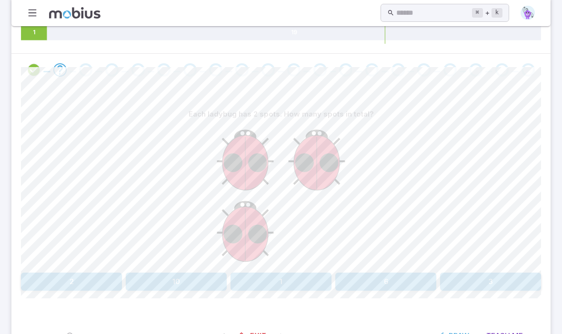
click at [399, 279] on button "6" at bounding box center [385, 282] width 101 height 18
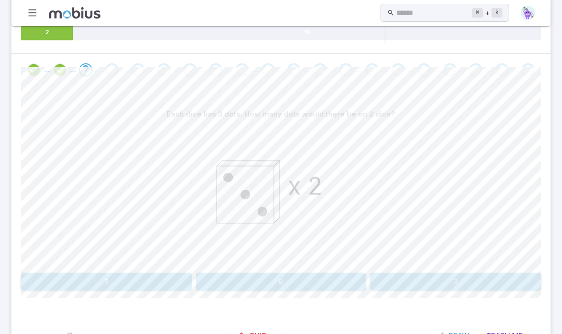
click at [320, 282] on button "6" at bounding box center [281, 282] width 171 height 18
click at [83, 280] on button "21" at bounding box center [62, 282] width 83 height 18
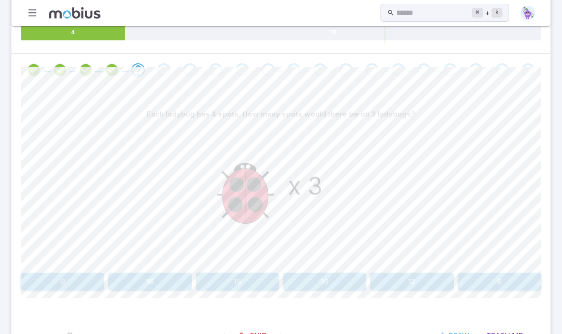
click at [420, 273] on button "12" at bounding box center [411, 282] width 83 height 18
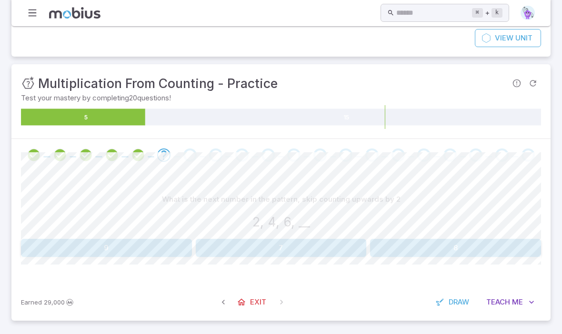
scroll to position [40, 0]
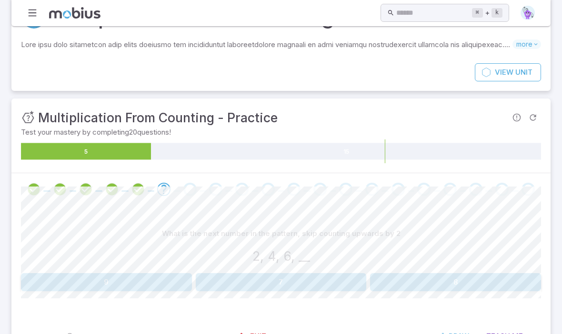
click at [434, 283] on button "8" at bounding box center [455, 282] width 171 height 18
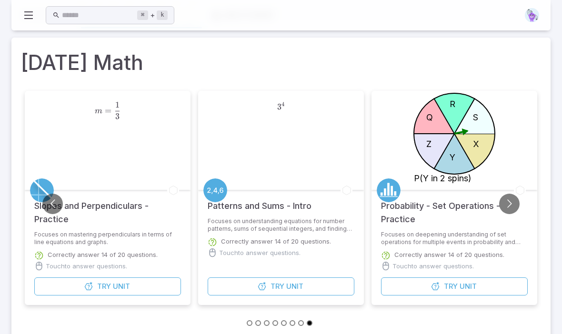
scroll to position [184, 0]
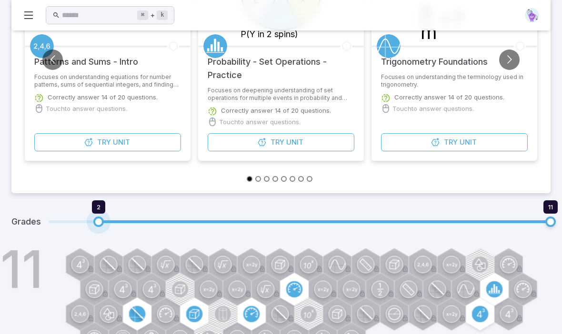
type input "*"
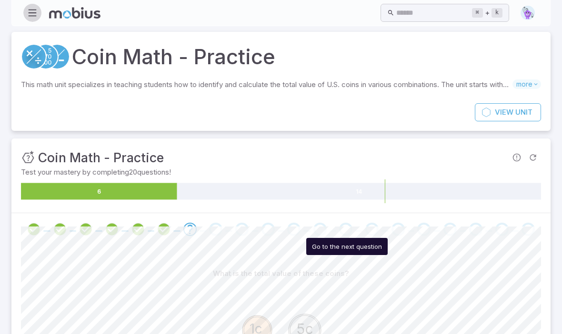
click at [31, 18] on icon "button" at bounding box center [32, 13] width 10 height 10
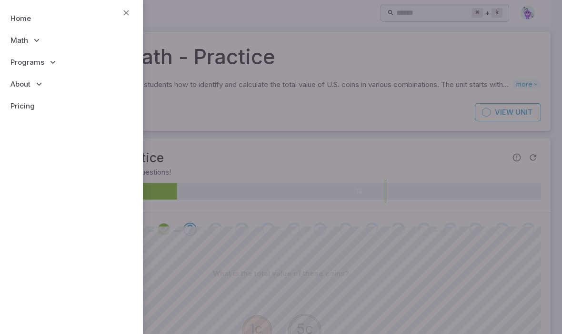
click at [39, 42] on icon at bounding box center [37, 41] width 10 height 10
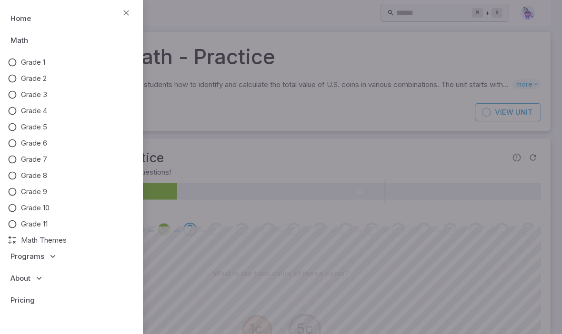
click at [42, 61] on span "Grade 1" at bounding box center [33, 62] width 24 height 10
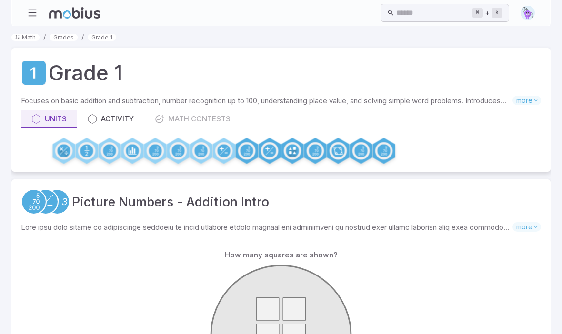
click at [38, 15] on button "button" at bounding box center [32, 13] width 18 height 18
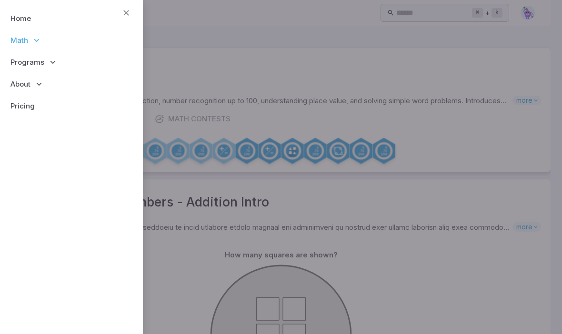
click at [18, 43] on span "Math" at bounding box center [19, 40] width 18 height 10
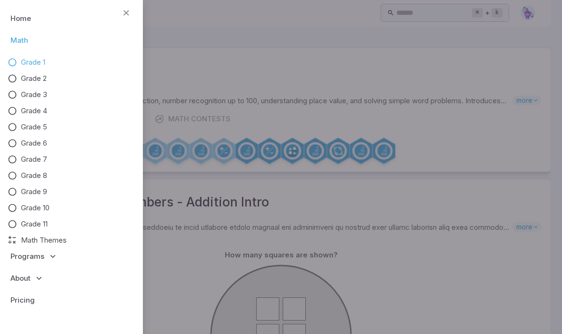
click at [26, 78] on span "Grade 2" at bounding box center [34, 78] width 26 height 10
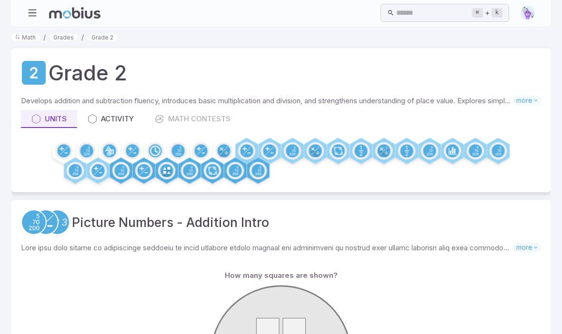
click at [219, 151] on circle at bounding box center [223, 150] width 13 height 13
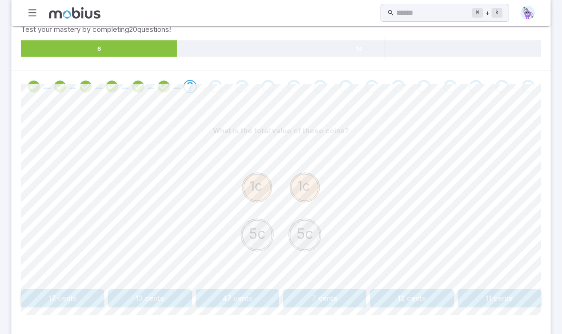
scroll to position [176, 0]
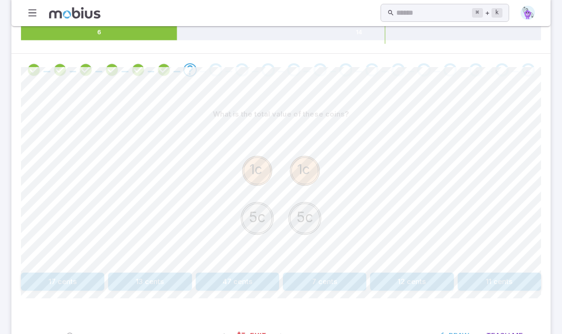
click at [431, 281] on button "12 cents" at bounding box center [411, 282] width 83 height 18
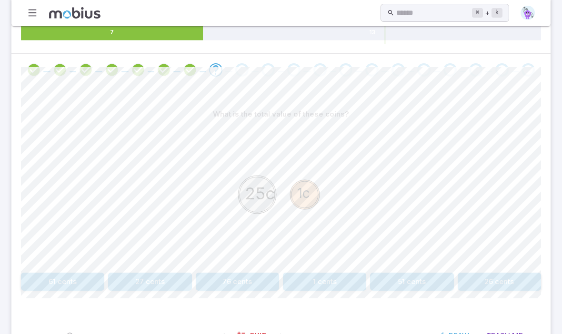
click at [503, 275] on button "26 cents" at bounding box center [499, 282] width 83 height 18
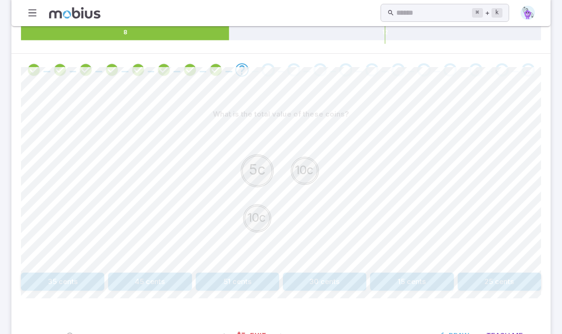
click at [499, 281] on button "25 cents" at bounding box center [499, 282] width 83 height 18
click at [164, 281] on button "55 cents" at bounding box center [149, 282] width 83 height 18
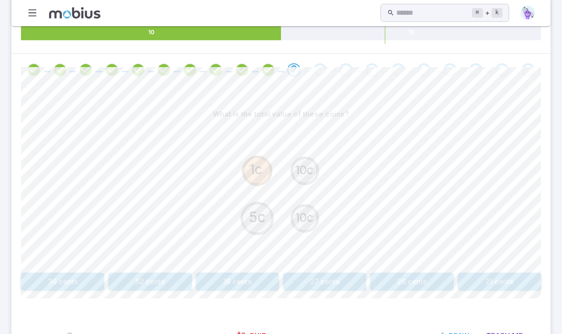
click at [420, 278] on button "26 cents" at bounding box center [411, 282] width 83 height 18
click at [85, 277] on button "40 cents" at bounding box center [62, 282] width 83 height 18
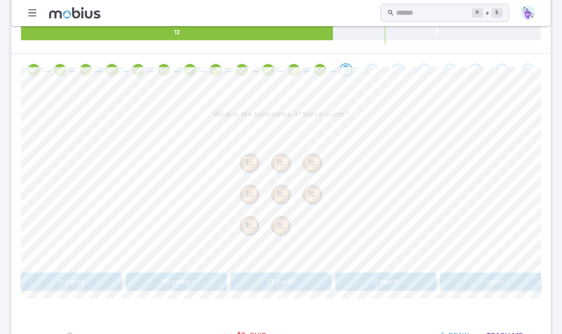
click at [413, 280] on button "8 cents" at bounding box center [385, 282] width 101 height 18
click at [413, 279] on button "80 cents" at bounding box center [385, 282] width 101 height 18
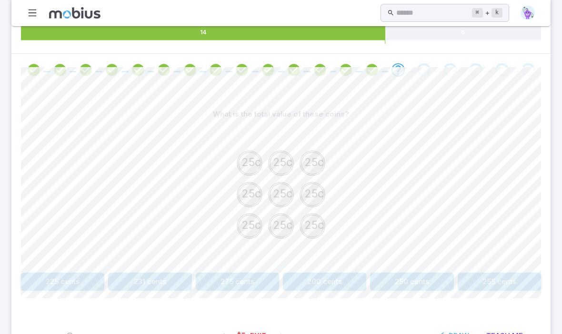
click at [79, 283] on button "225 cents" at bounding box center [62, 282] width 83 height 18
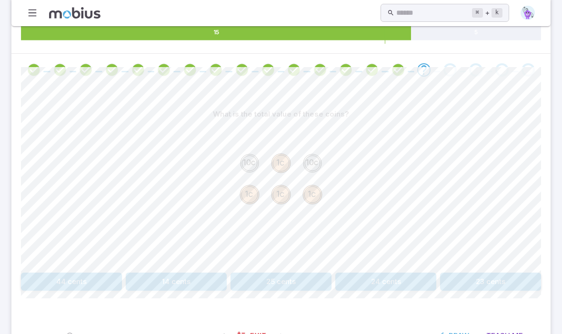
click at [393, 284] on button "24 cents" at bounding box center [385, 282] width 101 height 18
click at [249, 277] on button "55 cents" at bounding box center [237, 282] width 83 height 18
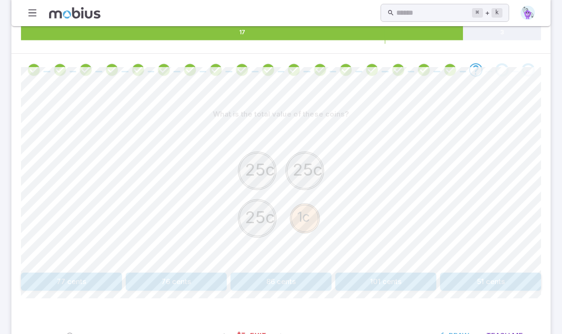
click at [179, 283] on button "76 cents" at bounding box center [176, 282] width 101 height 18
click at [79, 289] on button "60 cents" at bounding box center [62, 282] width 83 height 18
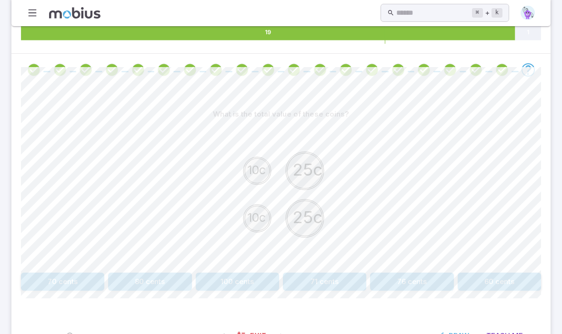
click at [81, 281] on button "70 cents" at bounding box center [62, 282] width 83 height 18
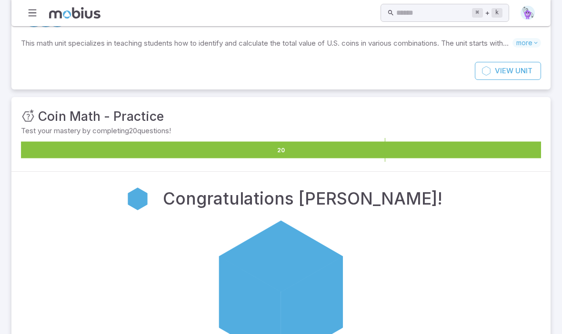
scroll to position [0, 0]
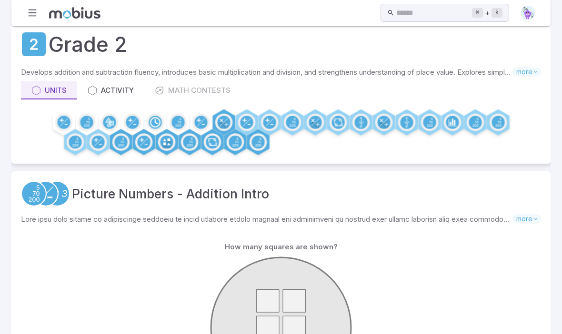
scroll to position [28, 0]
click at [199, 124] on icon at bounding box center [201, 123] width 8 height 8
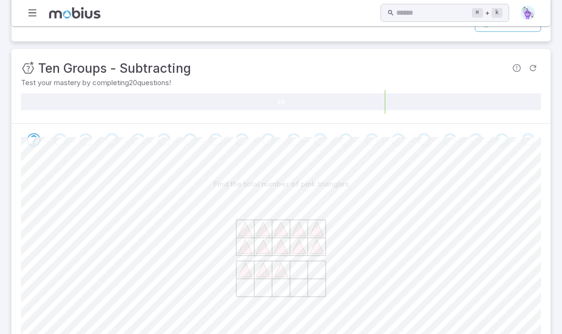
scroll to position [176, 0]
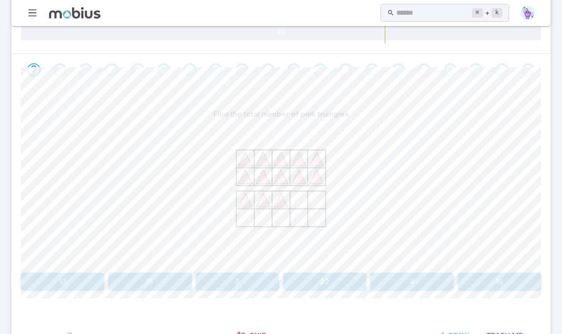
click at [80, 280] on button "13" at bounding box center [62, 282] width 83 height 18
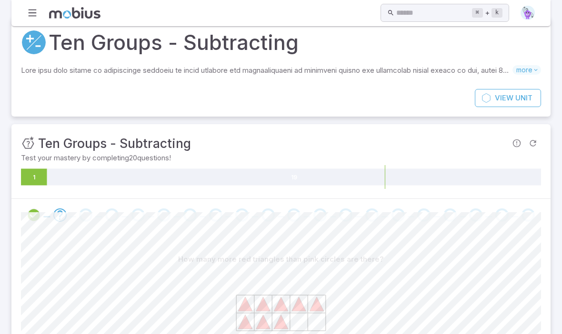
scroll to position [0, 0]
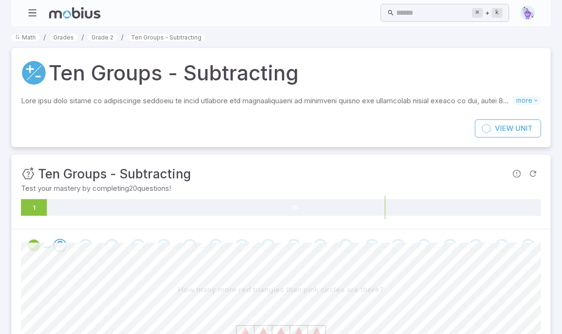
click at [103, 40] on link "Grade 2" at bounding box center [103, 37] width 30 height 7
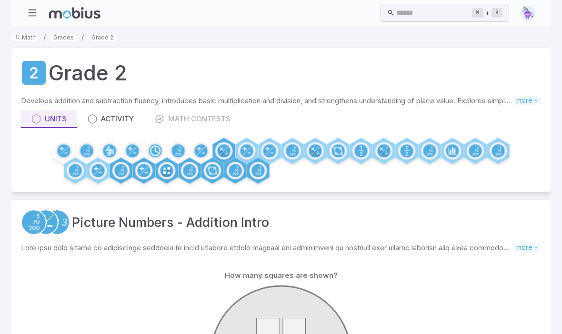
click at [177, 152] on circle at bounding box center [177, 150] width 13 height 13
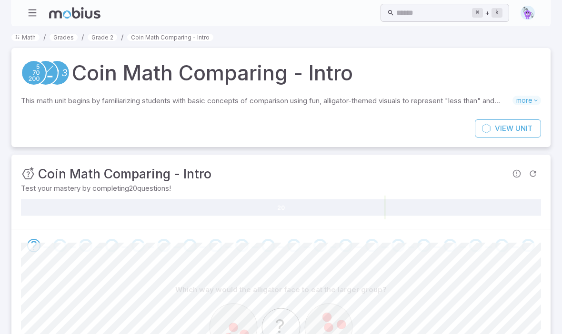
click at [106, 40] on link "Grade 2" at bounding box center [103, 37] width 30 height 7
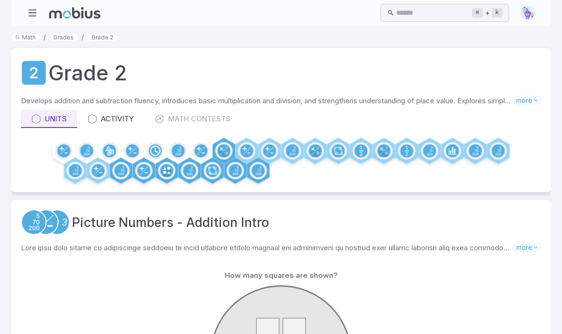
click at [157, 150] on circle at bounding box center [155, 150] width 13 height 13
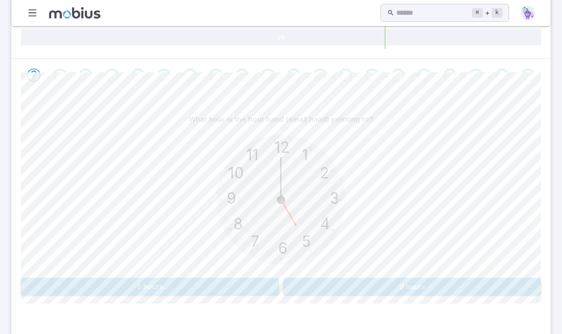
scroll to position [176, 0]
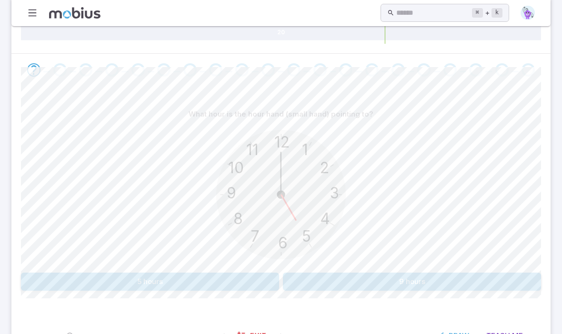
click at [235, 287] on button "5 hours" at bounding box center [150, 282] width 258 height 18
click at [235, 279] on button "6 hours" at bounding box center [150, 282] width 258 height 18
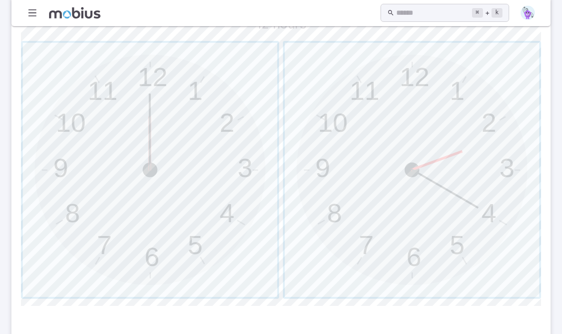
scroll to position [296, 0]
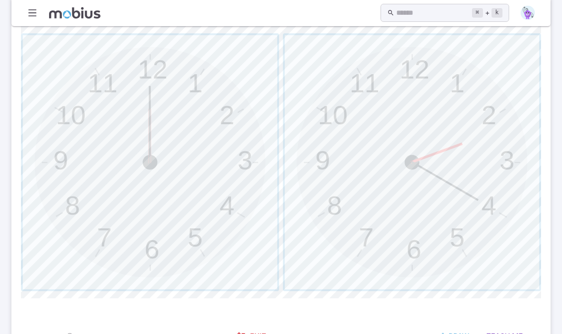
click at [234, 251] on span "button" at bounding box center [150, 162] width 254 height 254
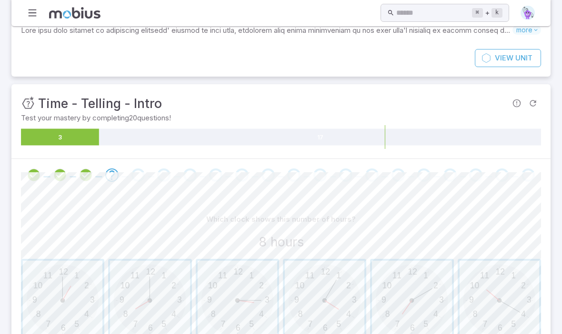
scroll to position [121, 0]
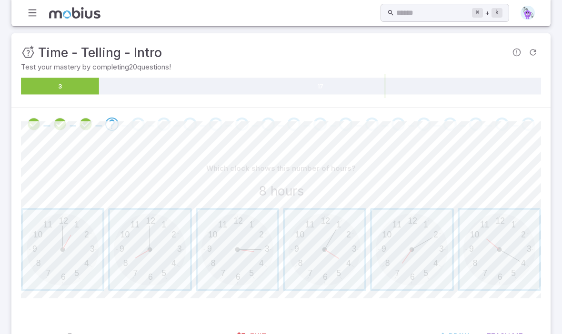
click at [146, 270] on span "button" at bounding box center [150, 250] width 80 height 80
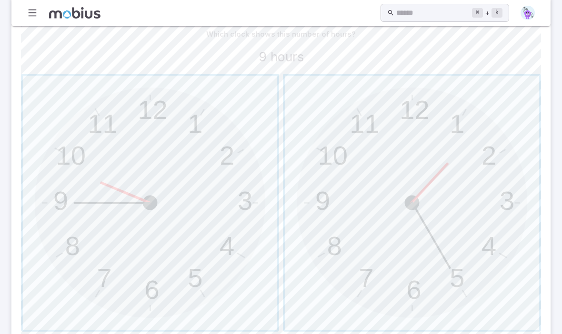
scroll to position [257, 0]
click at [208, 280] on span "button" at bounding box center [150, 201] width 254 height 254
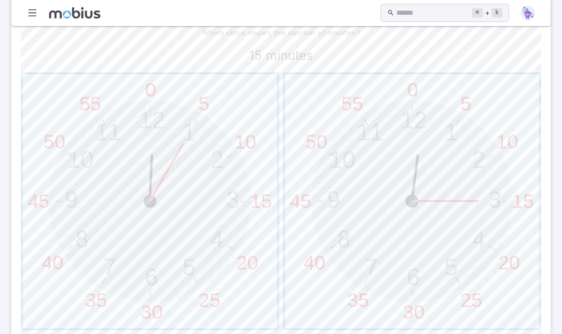
click at [490, 217] on span "button" at bounding box center [412, 201] width 254 height 254
click at [237, 280] on span "button" at bounding box center [150, 201] width 254 height 254
click at [237, 281] on span "button" at bounding box center [150, 201] width 254 height 254
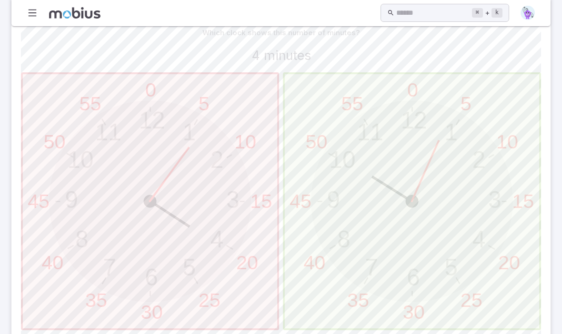
click at [402, 246] on span "button" at bounding box center [412, 201] width 254 height 254
click at [408, 254] on span "button" at bounding box center [412, 201] width 254 height 254
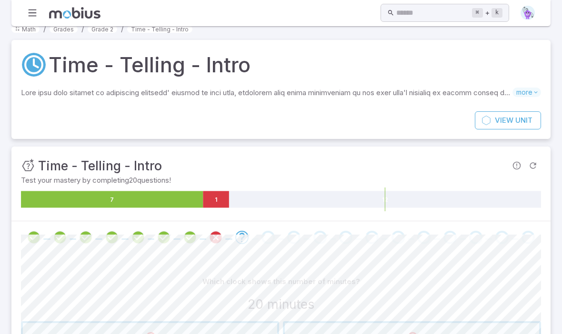
scroll to position [0, 0]
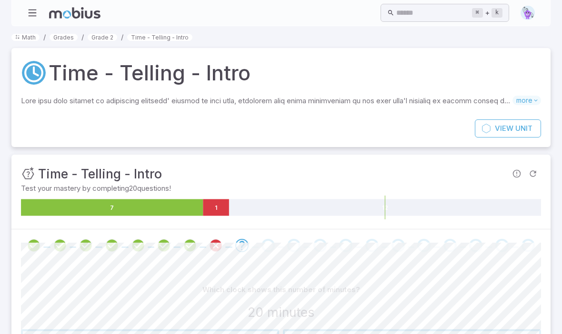
click at [110, 40] on link "Grade 2" at bounding box center [103, 37] width 30 height 7
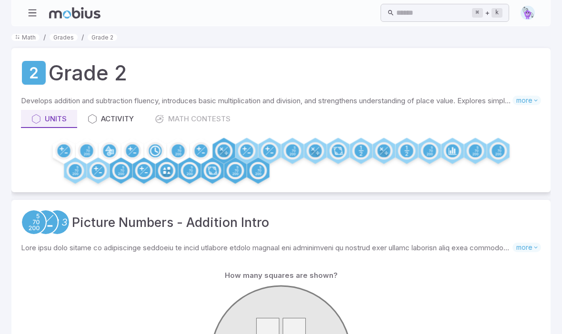
click at [137, 150] on circle at bounding box center [132, 150] width 13 height 13
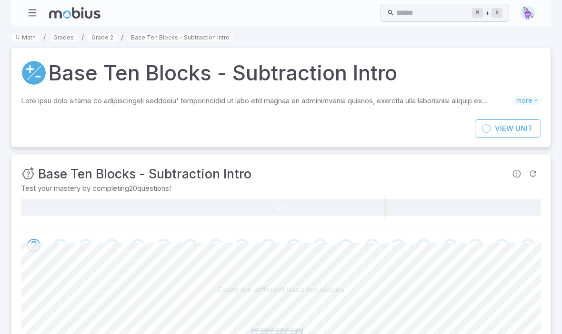
click at [99, 40] on link "Grade 2" at bounding box center [103, 37] width 30 height 7
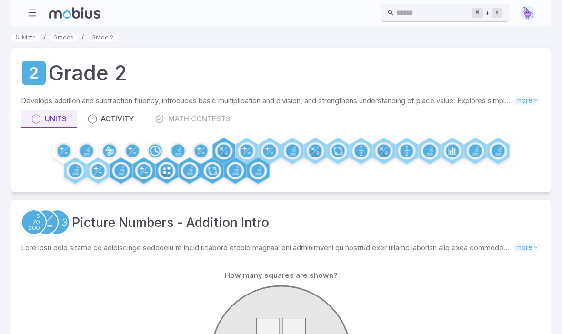
click at [110, 151] on icon at bounding box center [112, 152] width 4 height 4
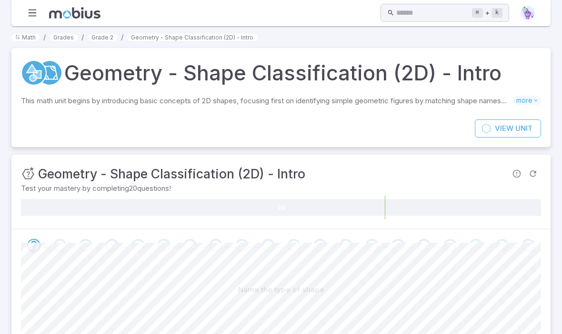
scroll to position [176, 0]
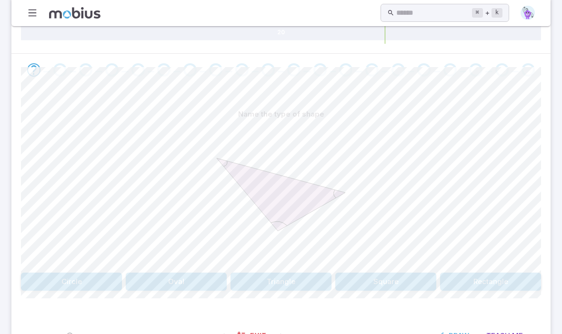
click at [307, 288] on button "Triangle" at bounding box center [280, 282] width 101 height 18
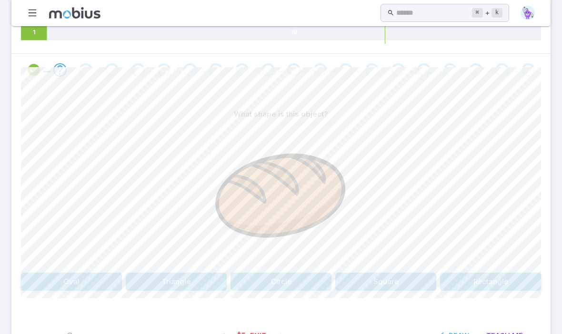
click at [92, 284] on button "Oval" at bounding box center [71, 282] width 101 height 18
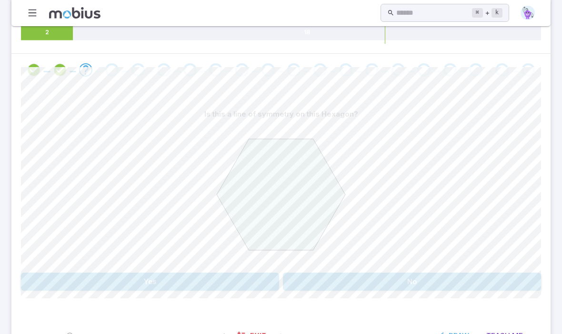
click at [253, 281] on button "Yes" at bounding box center [150, 282] width 258 height 18
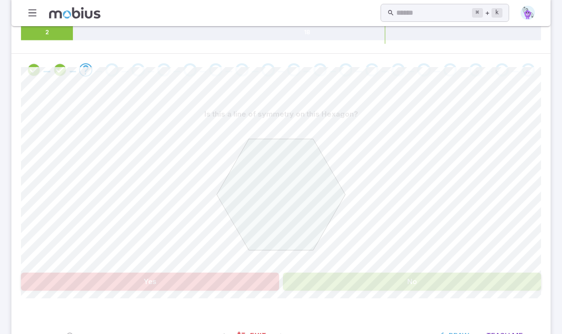
click at [326, 288] on button "No" at bounding box center [412, 282] width 258 height 18
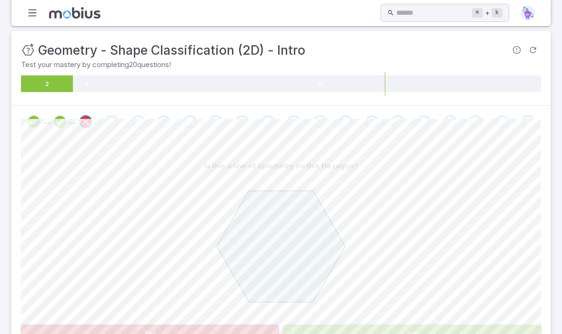
scroll to position [0, 0]
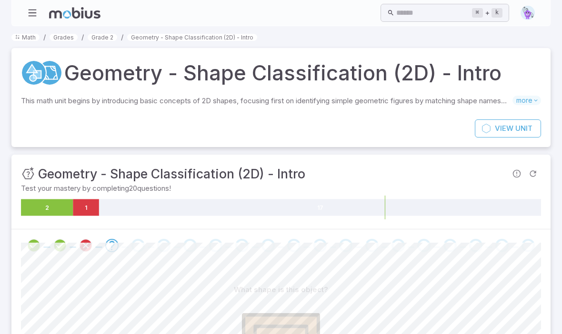
click at [104, 40] on link "Grade 2" at bounding box center [103, 37] width 30 height 7
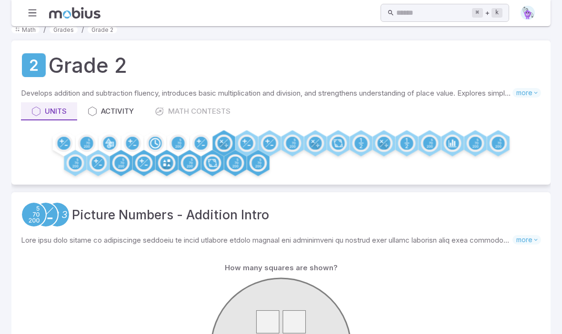
scroll to position [7, 0]
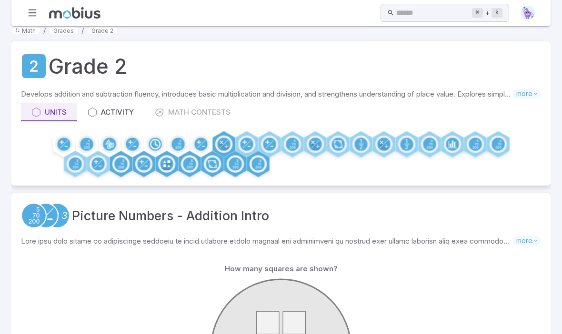
click at [90, 141] on circle at bounding box center [86, 144] width 13 height 13
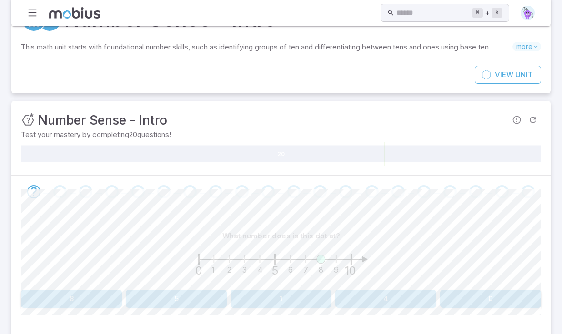
scroll to position [71, 0]
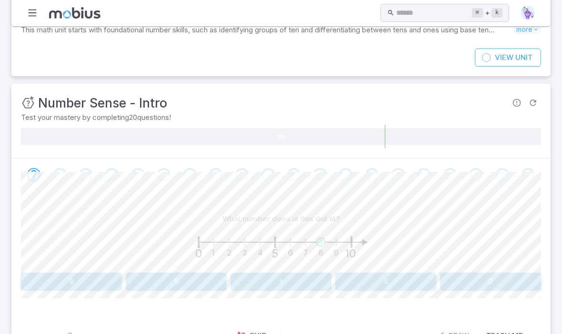
click at [100, 276] on button "8" at bounding box center [71, 282] width 101 height 18
click at [341, 296] on div "What number would this dot be closest to? 0 5 10 9 0 7 5 3 8 Canvas actions 100…" at bounding box center [281, 254] width 520 height 127
click at [352, 276] on button "5" at bounding box center [324, 282] width 83 height 18
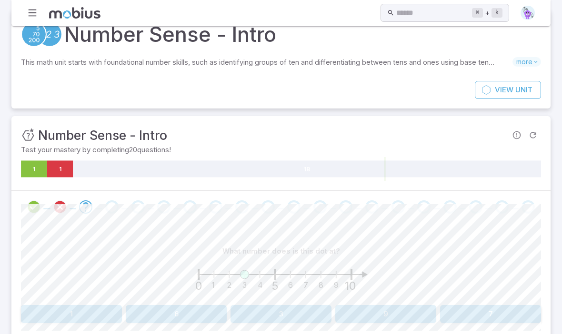
scroll to position [0, 0]
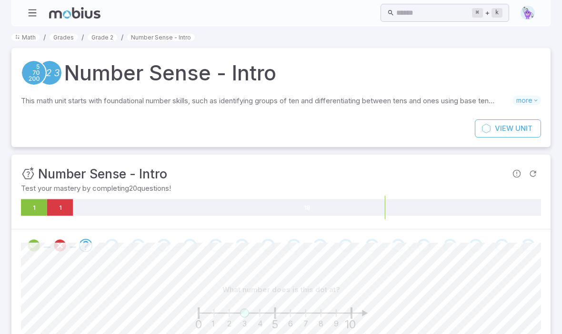
click at [103, 39] on link "Grade 2" at bounding box center [103, 37] width 30 height 7
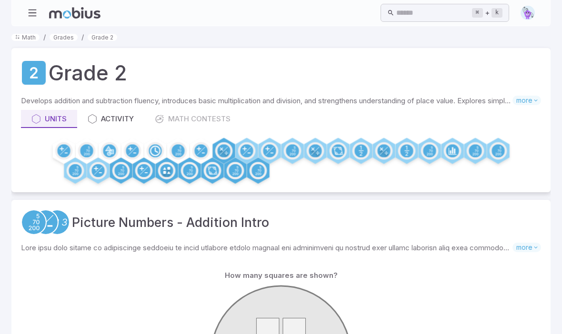
click at [60, 151] on circle at bounding box center [63, 150] width 13 height 13
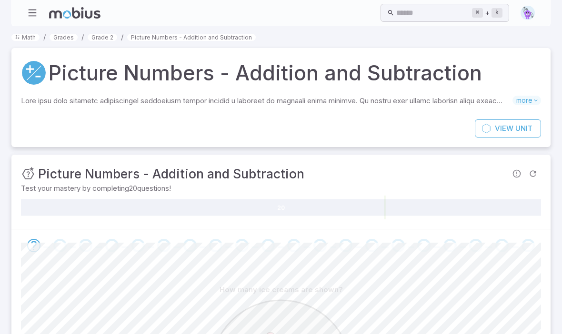
click at [61, 36] on link "Grades" at bounding box center [64, 37] width 28 height 7
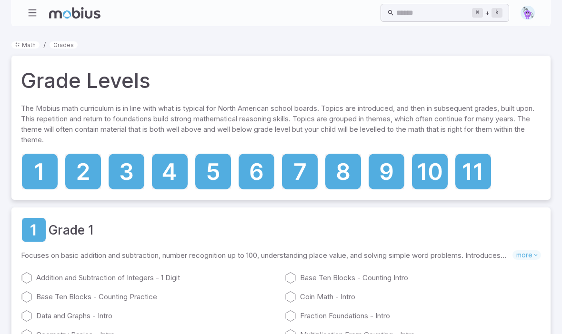
click at [130, 173] on icon at bounding box center [126, 171] width 12 height 17
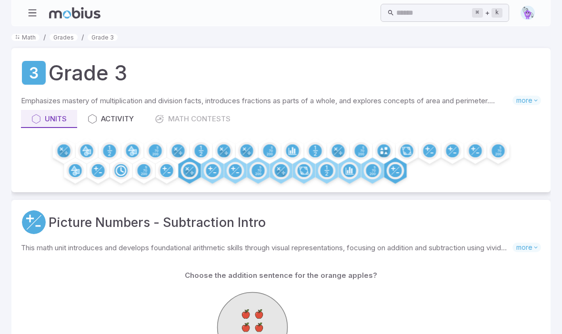
click at [63, 35] on link "Grades" at bounding box center [64, 37] width 28 height 7
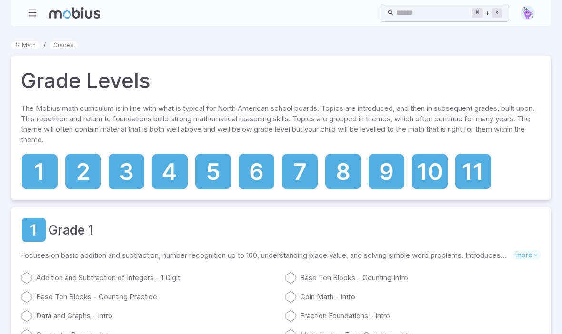
click at [174, 180] on icon at bounding box center [170, 172] width 36 height 36
